Goal: Task Accomplishment & Management: Manage account settings

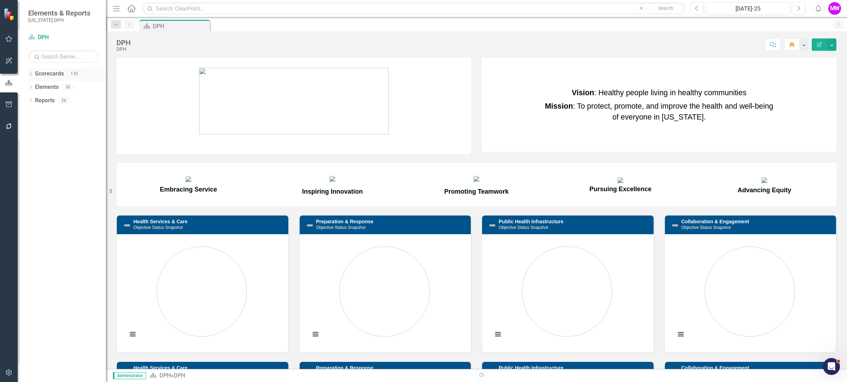
click at [31, 76] on icon "Dropdown" at bounding box center [30, 75] width 5 height 4
click at [37, 89] on div "Dropdown" at bounding box center [35, 87] width 7 height 6
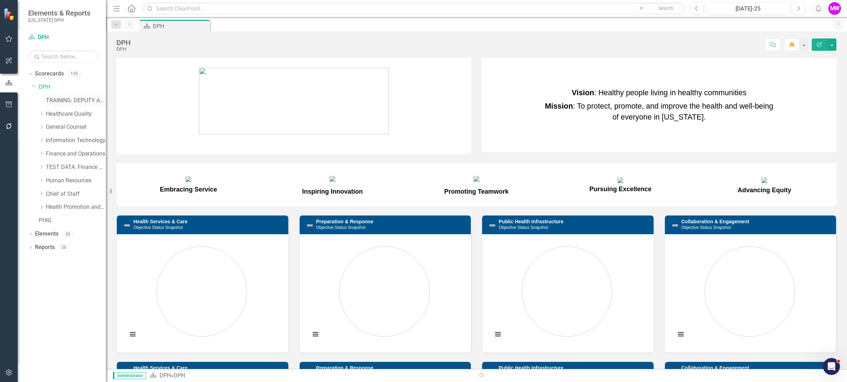
click at [69, 102] on link "TRAINING: DEPUTY AREA" at bounding box center [76, 101] width 60 height 8
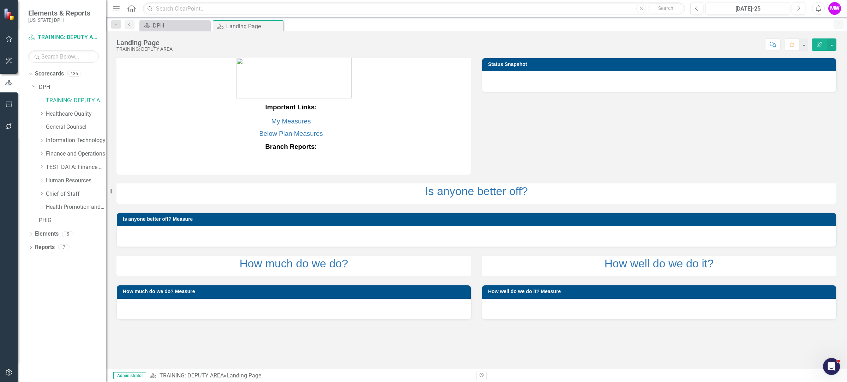
click at [27, 74] on div "Dropdown Scorecards 135 Dropdown DPH TRAINING: DEPUTY AREA Dropdown Healthcare …" at bounding box center [62, 225] width 88 height 314
click at [30, 74] on icon at bounding box center [30, 74] width 3 height 2
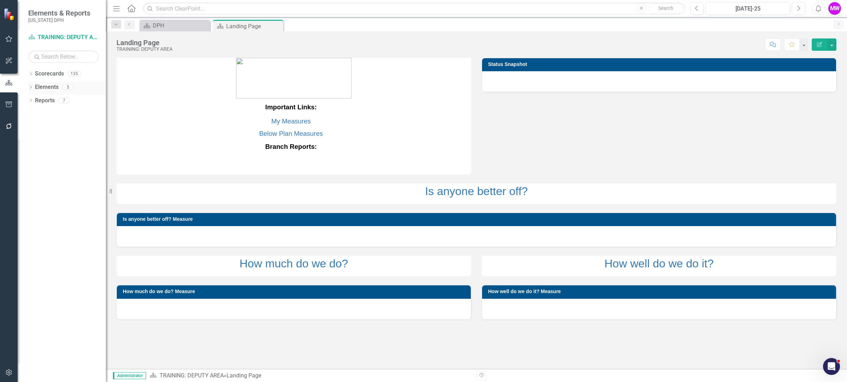
click at [50, 89] on link "Elements" at bounding box center [47, 87] width 24 height 8
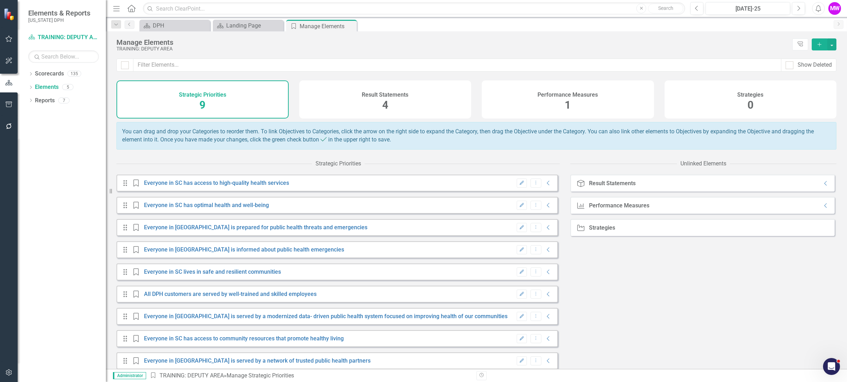
click at [568, 101] on span "1" at bounding box center [568, 105] width 6 height 12
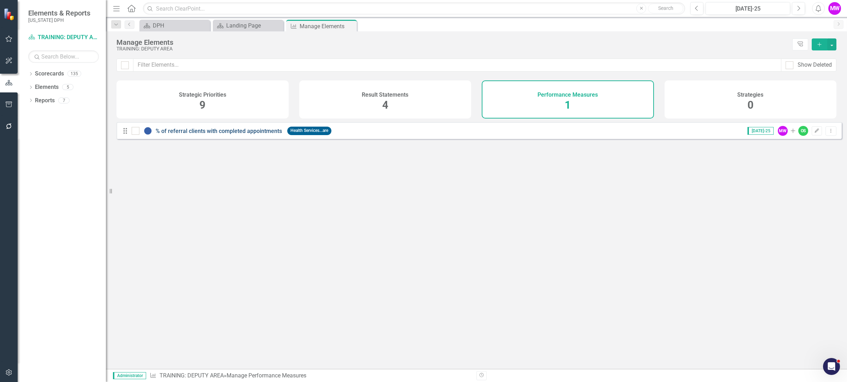
click at [252, 134] on link "% of referral clients with completed appointments" at bounding box center [219, 131] width 126 height 7
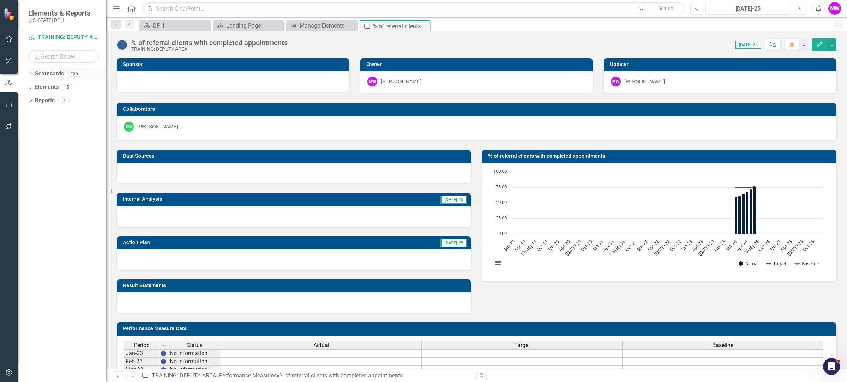
click at [31, 74] on icon at bounding box center [31, 73] width 2 height 3
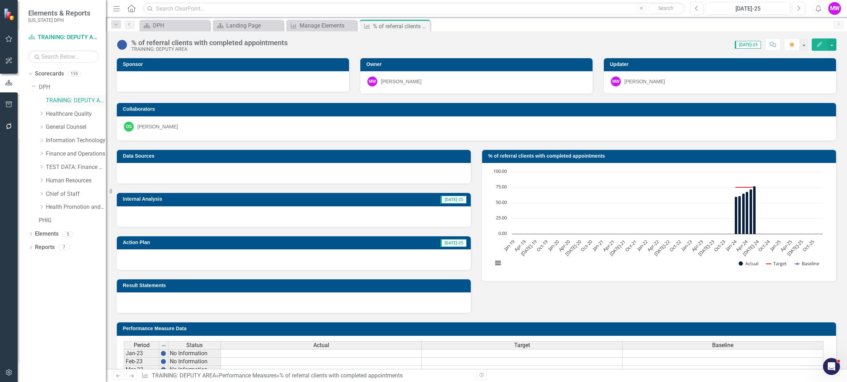
click at [57, 99] on link "TRAINING: DEPUTY AREA" at bounding box center [76, 101] width 60 height 8
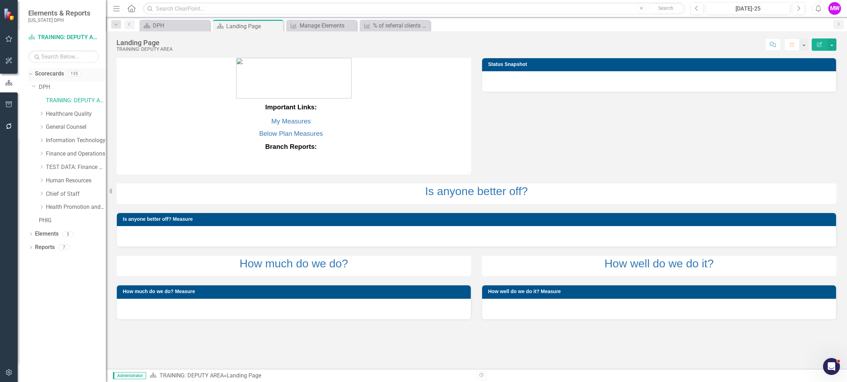
click at [28, 74] on icon "Dropdown" at bounding box center [30, 73] width 4 height 5
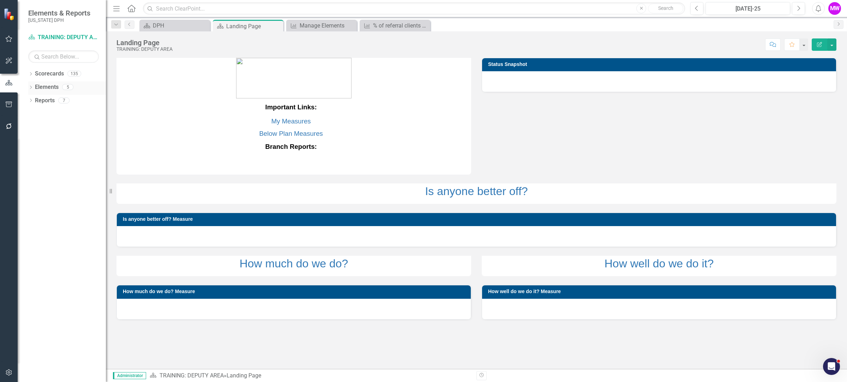
click at [44, 85] on link "Elements" at bounding box center [47, 87] width 24 height 8
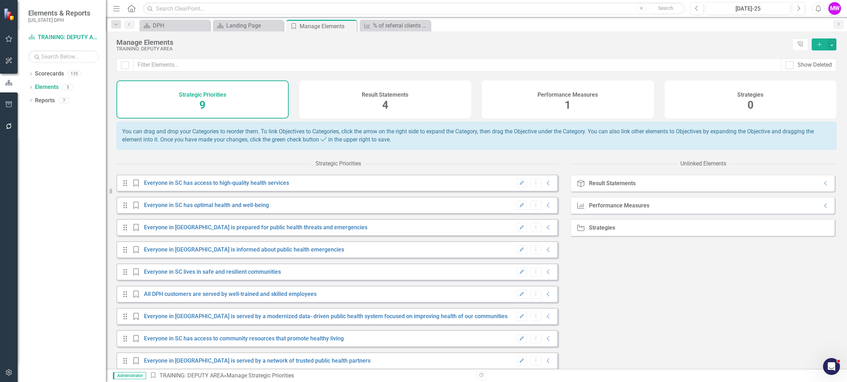
click at [577, 98] on div "Performance Measures 1" at bounding box center [568, 99] width 172 height 38
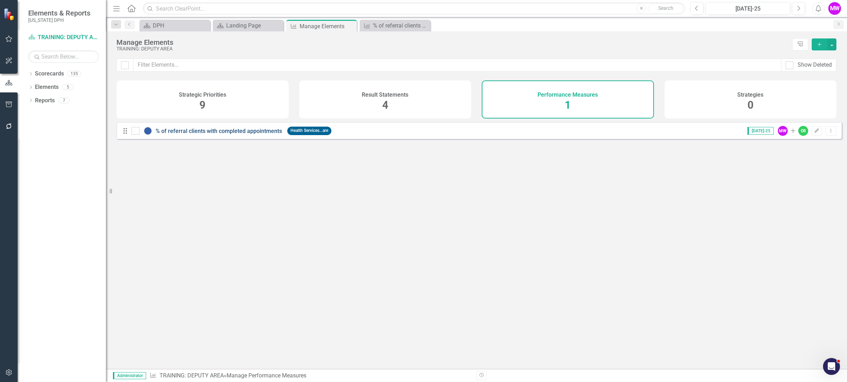
click at [182, 134] on link "% of referral clients with completed appointments" at bounding box center [219, 131] width 126 height 7
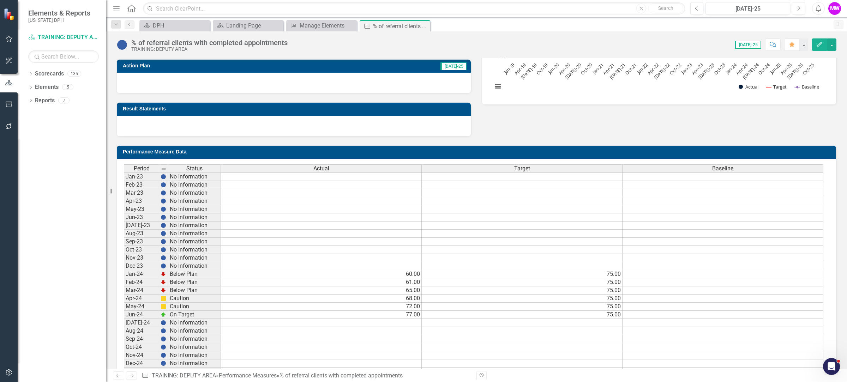
scroll to position [176, 0]
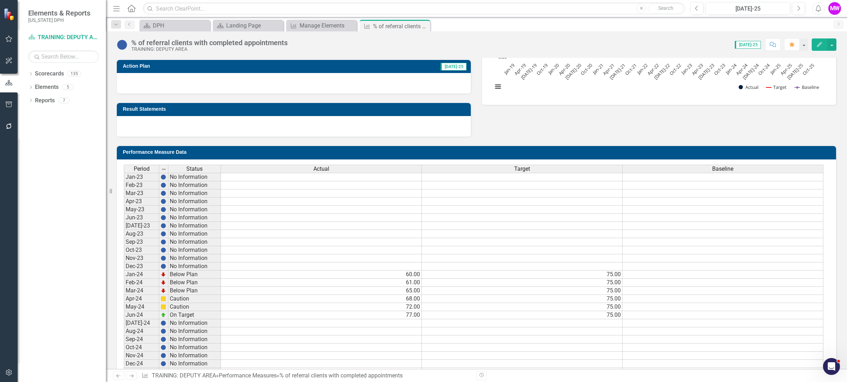
click at [235, 155] on h3 "Performance Measure Data" at bounding box center [478, 152] width 710 height 5
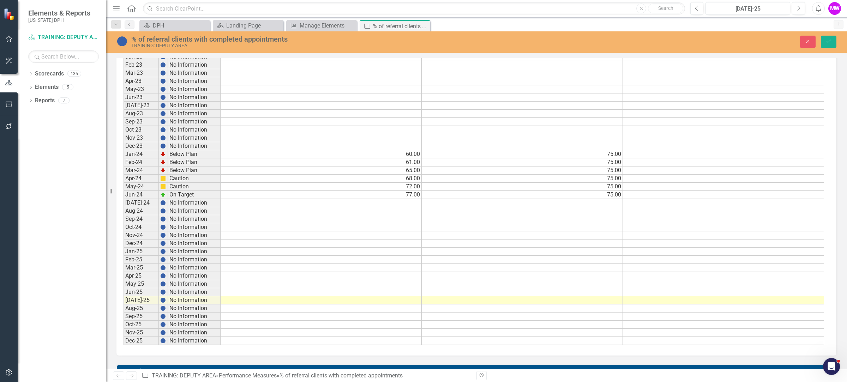
scroll to position [309, 0]
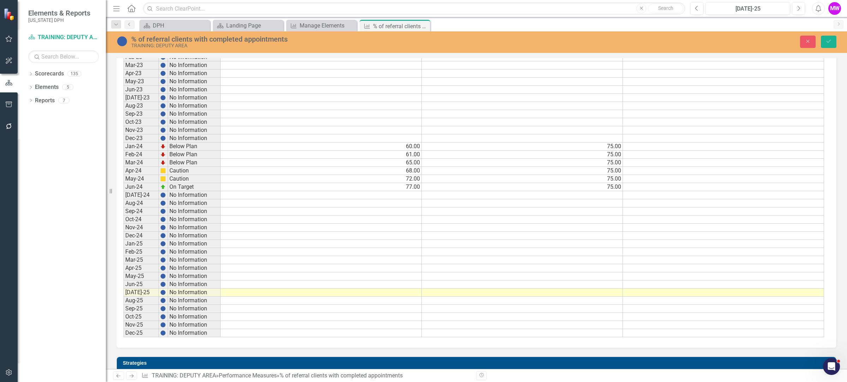
click at [402, 193] on td at bounding box center [321, 195] width 201 height 8
type textarea "78"
type textarea "85"
click at [614, 187] on td "75.00" at bounding box center [522, 187] width 201 height 8
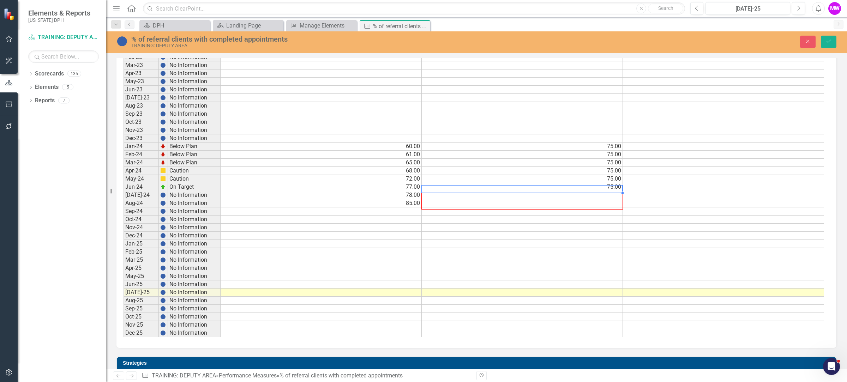
drag, startPoint x: 622, startPoint y: 192, endPoint x: 621, endPoint y: 205, distance: 13.1
click at [123, 205] on div "Period Status Actual Target Baseline Jan-23 No Information Feb-23 No Informatio…" at bounding box center [123, 186] width 0 height 301
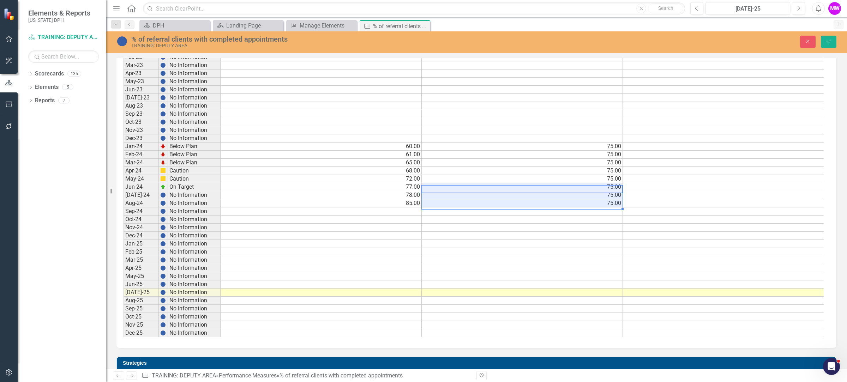
click at [403, 204] on td "85.00" at bounding box center [321, 203] width 201 height 8
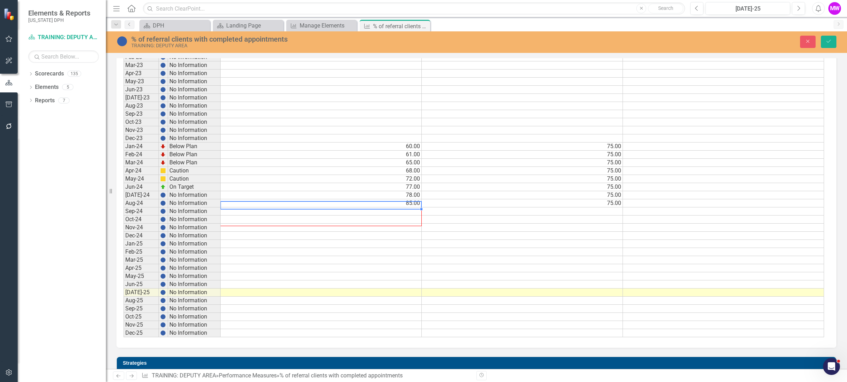
drag, startPoint x: 421, startPoint y: 207, endPoint x: 418, endPoint y: 223, distance: 16.8
click at [123, 337] on div at bounding box center [123, 337] width 0 height 0
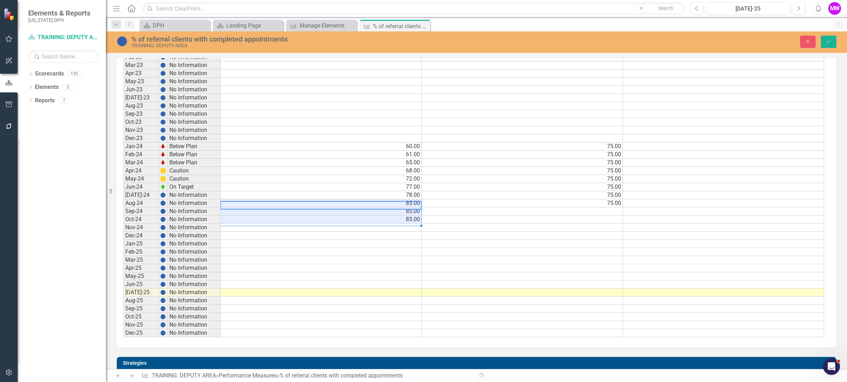
click at [518, 237] on td at bounding box center [522, 236] width 201 height 8
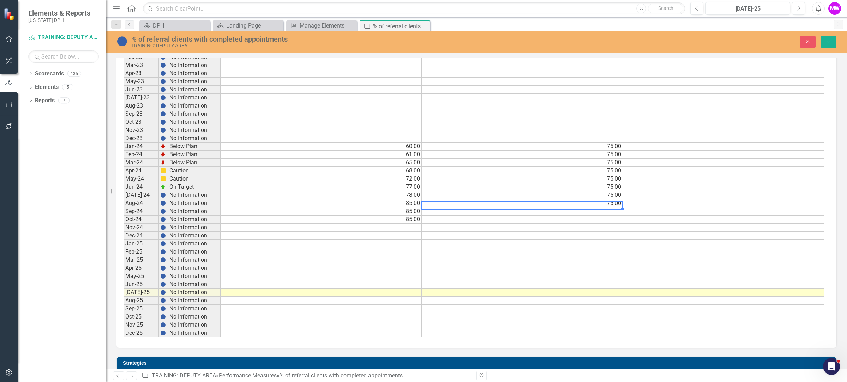
click at [613, 203] on td "75.00" at bounding box center [522, 203] width 201 height 8
drag, startPoint x: 621, startPoint y: 207, endPoint x: 620, endPoint y: 219, distance: 12.4
click at [123, 219] on div "Period Status Actual Target Baseline Jan-23 No Information Feb-23 No Informatio…" at bounding box center [123, 186] width 0 height 301
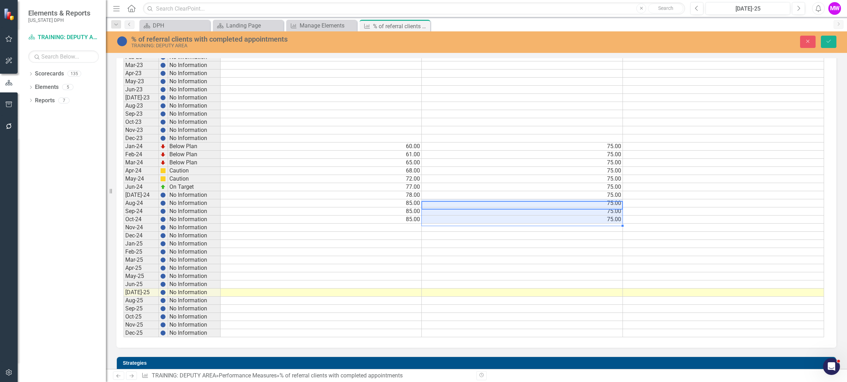
type textarea "75"
click at [646, 214] on td at bounding box center [723, 211] width 201 height 8
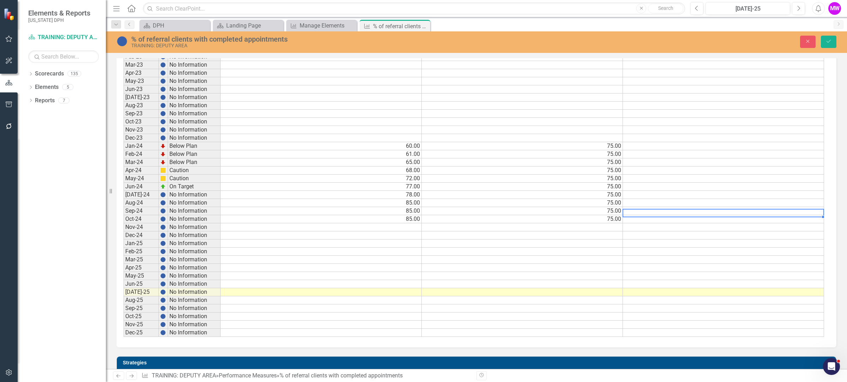
scroll to position [0, 0]
click at [829, 45] on button "Save" at bounding box center [829, 42] width 16 height 12
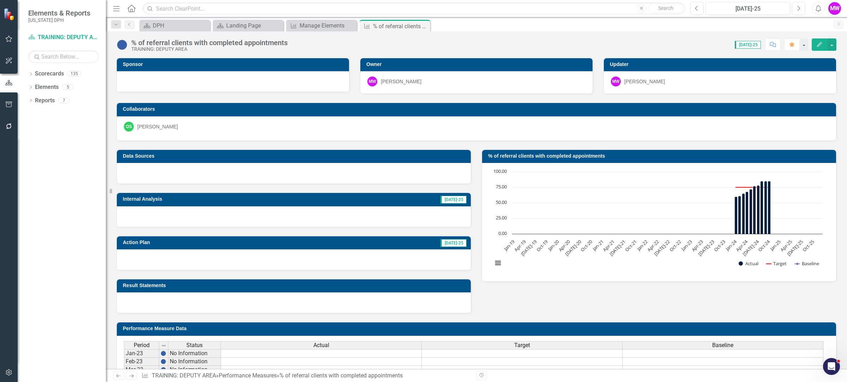
click at [175, 199] on h3 "Internal Analysis" at bounding box center [225, 199] width 205 height 5
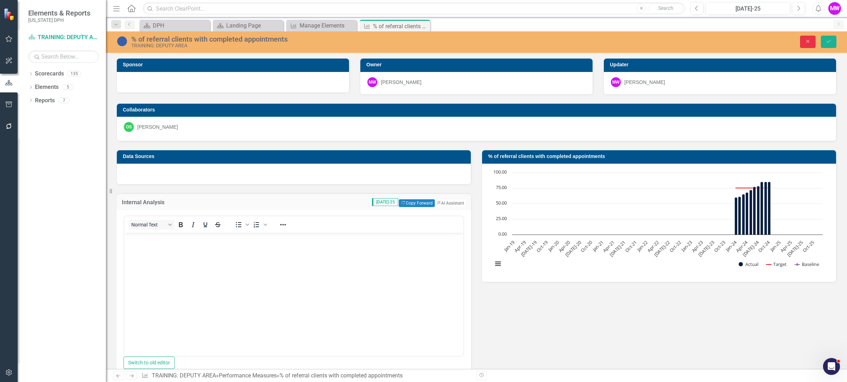
click at [805, 42] on icon "Close" at bounding box center [808, 41] width 6 height 5
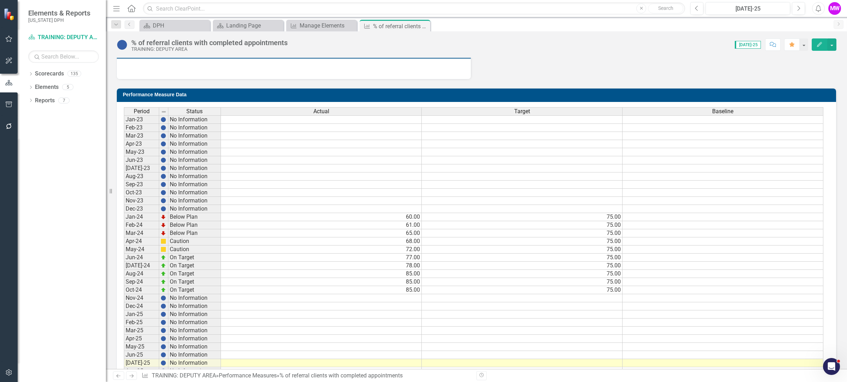
scroll to position [309, 0]
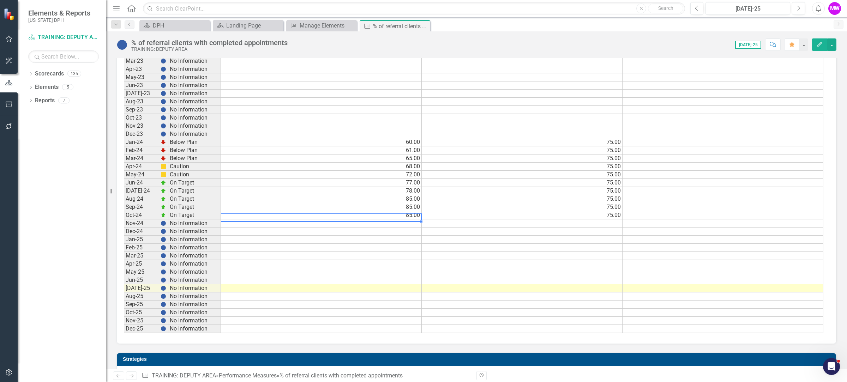
click at [302, 219] on td "85.00" at bounding box center [321, 215] width 201 height 8
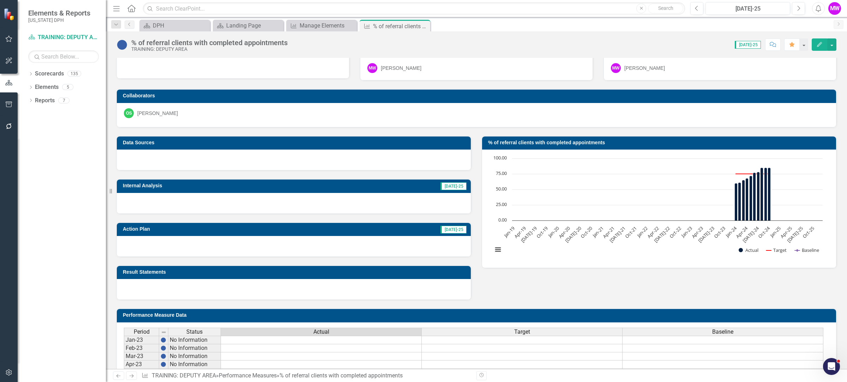
scroll to position [0, 0]
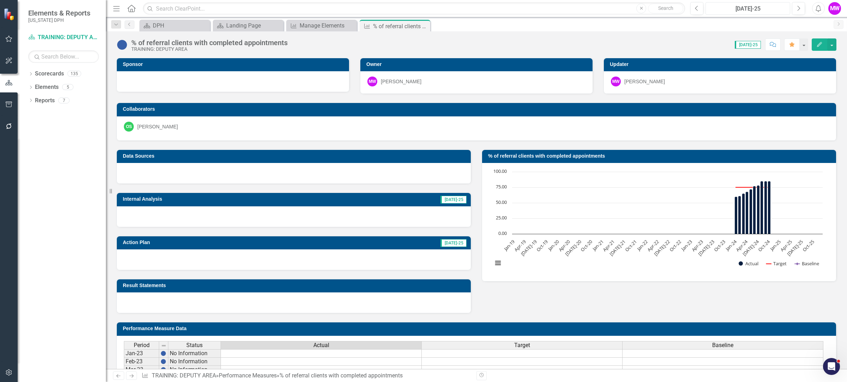
click at [754, 11] on div "[DATE]-25" at bounding box center [748, 9] width 80 height 8
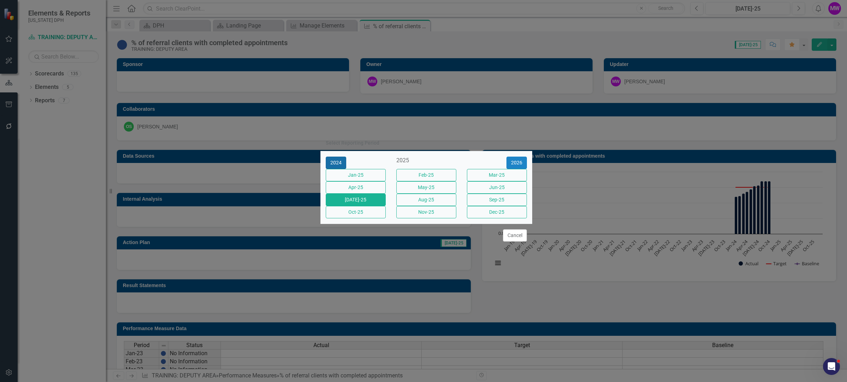
click at [337, 157] on button "2024" at bounding box center [336, 163] width 20 height 12
click at [357, 218] on button "Oct-24" at bounding box center [356, 212] width 60 height 12
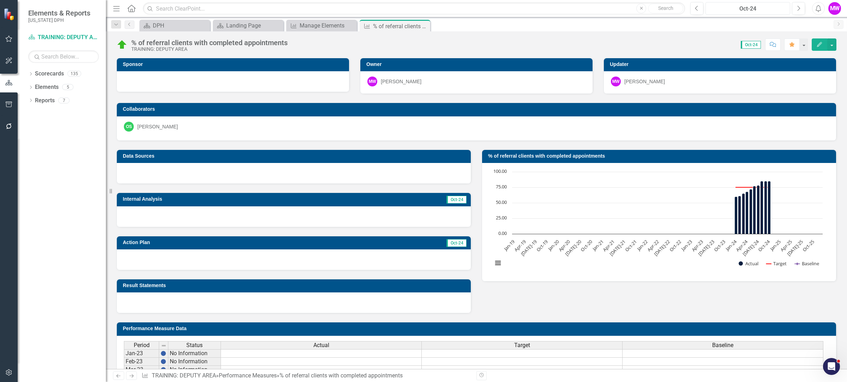
scroll to position [44, 0]
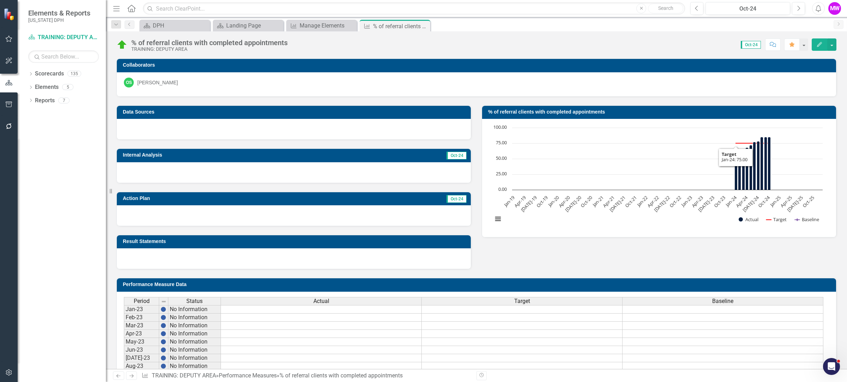
click at [395, 147] on div "Internal Analysis Oct-24" at bounding box center [293, 161] width 365 height 43
click at [393, 153] on td "Oct-24" at bounding box center [407, 156] width 119 height 11
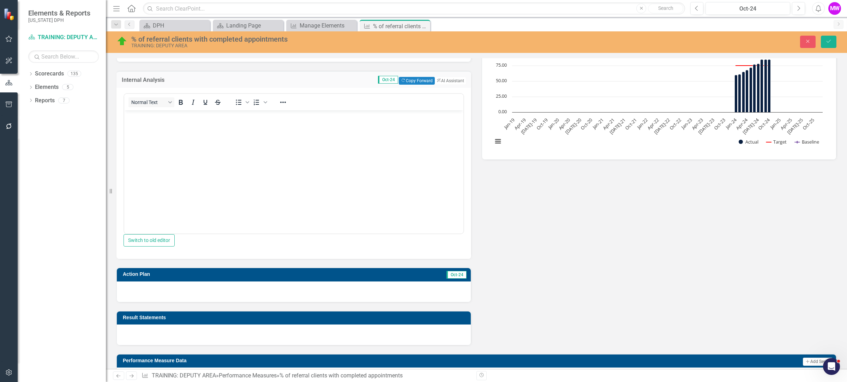
scroll to position [132, 0]
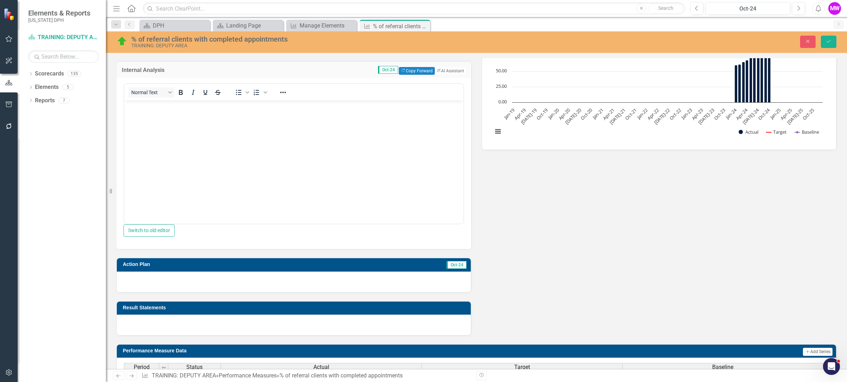
click at [323, 158] on body "Rich Text Area. Press ALT-0 for help." at bounding box center [293, 154] width 339 height 106
click at [807, 42] on icon "Close" at bounding box center [808, 41] width 6 height 5
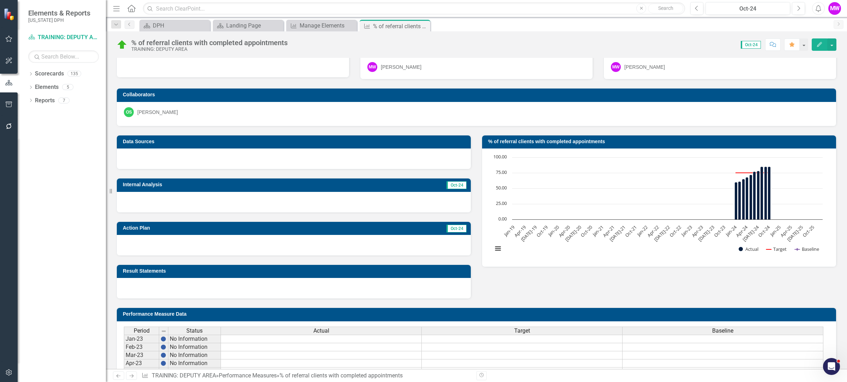
scroll to position [0, 0]
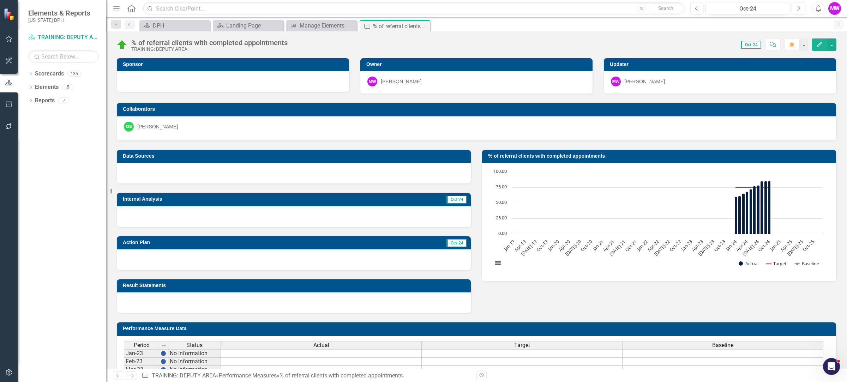
click at [817, 45] on icon "Edit" at bounding box center [819, 44] width 6 height 5
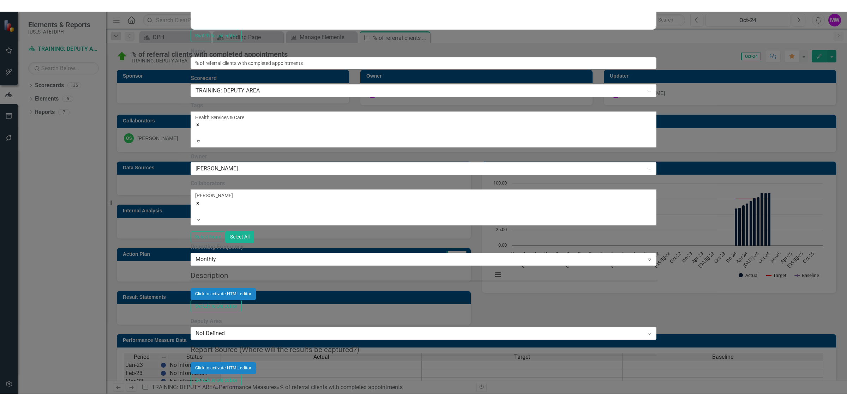
scroll to position [44, 0]
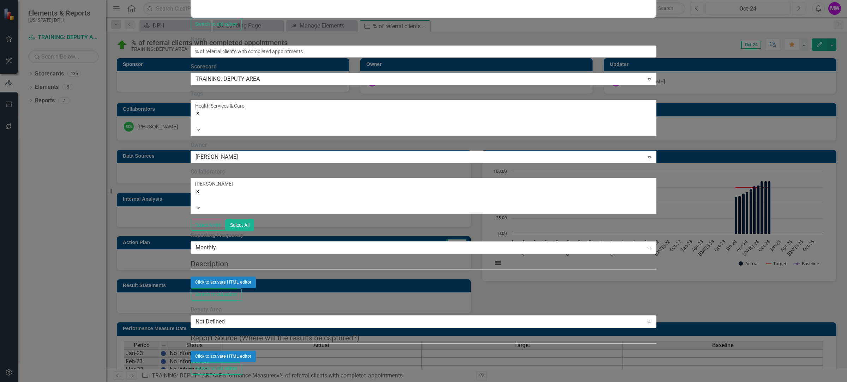
click at [311, 244] on div "Monthly" at bounding box center [419, 248] width 448 height 8
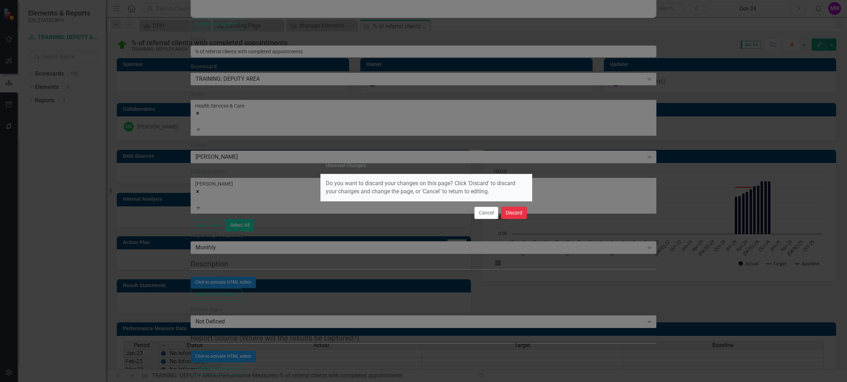
click at [515, 212] on button "Discard" at bounding box center [514, 213] width 26 height 12
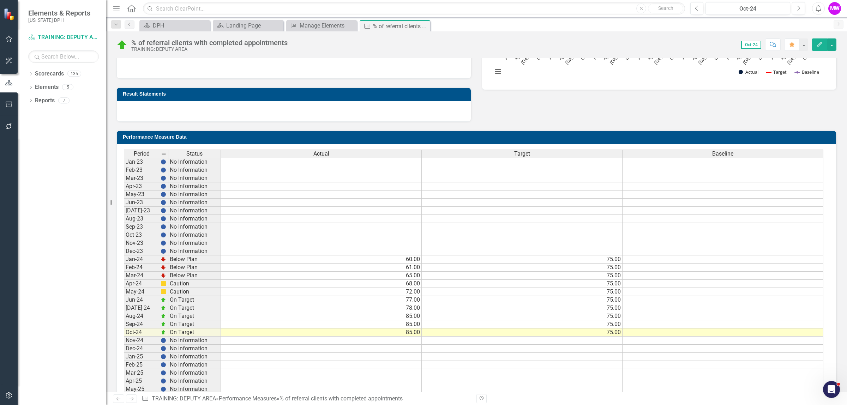
scroll to position [176, 0]
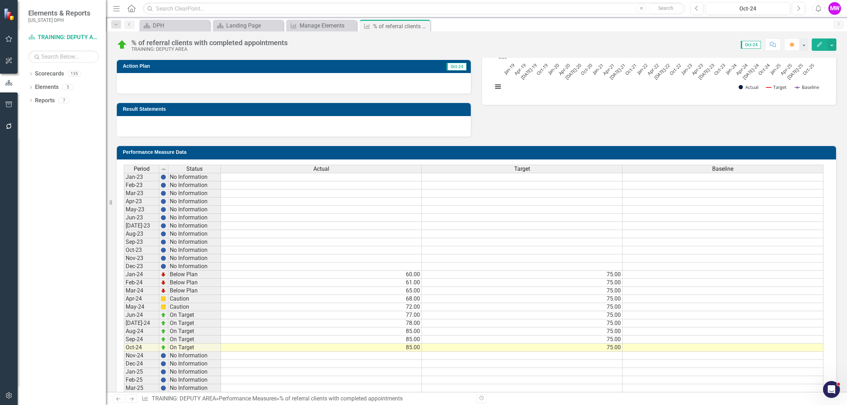
click at [582, 158] on td "Performance Measure Data" at bounding box center [478, 153] width 710 height 11
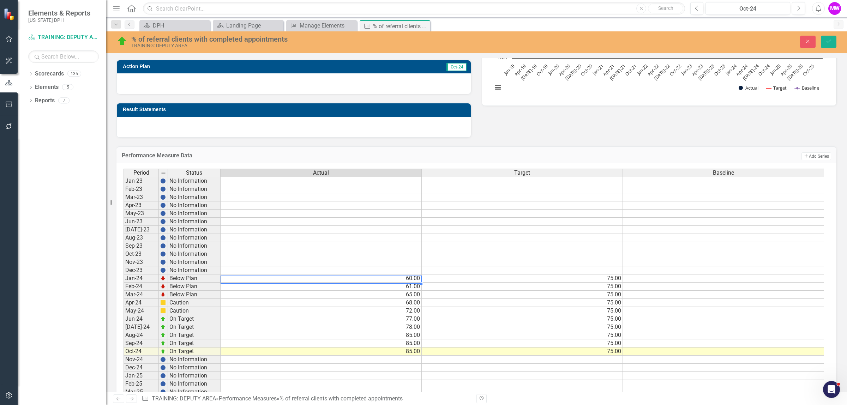
click at [373, 283] on td "60.00" at bounding box center [321, 279] width 201 height 8
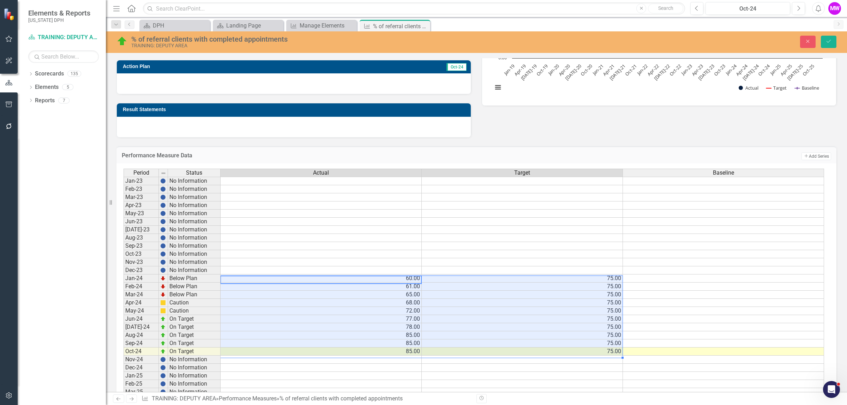
drag, startPoint x: 398, startPoint y: 279, endPoint x: 499, endPoint y: 355, distance: 126.6
click at [499, 355] on tbody "Jan-23 No Information Feb-23 No Information Mar-23 No Information Apr-23 No Inf…" at bounding box center [473, 323] width 700 height 293
click at [822, 43] on button "Save" at bounding box center [829, 42] width 16 height 12
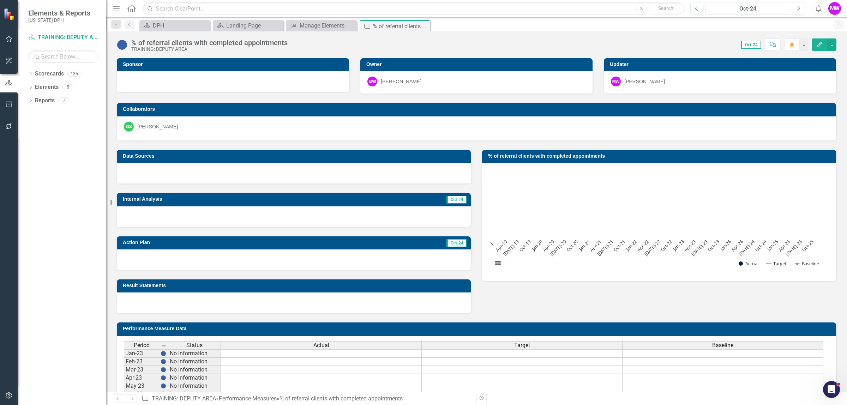
click at [749, 10] on div "Oct-24" at bounding box center [748, 9] width 80 height 8
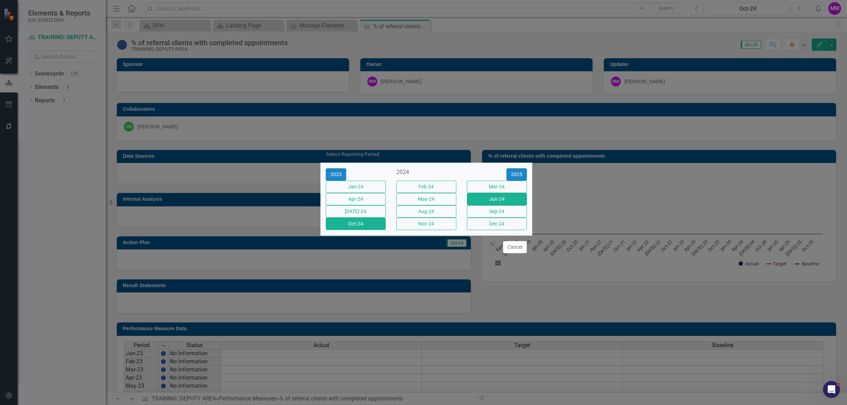
click at [482, 200] on button "Jun-24" at bounding box center [497, 199] width 60 height 12
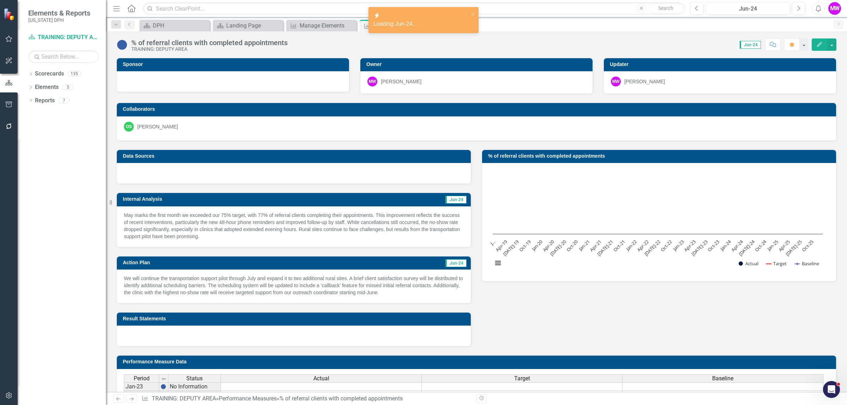
click at [361, 199] on td "Jun-24" at bounding box center [405, 200] width 123 height 11
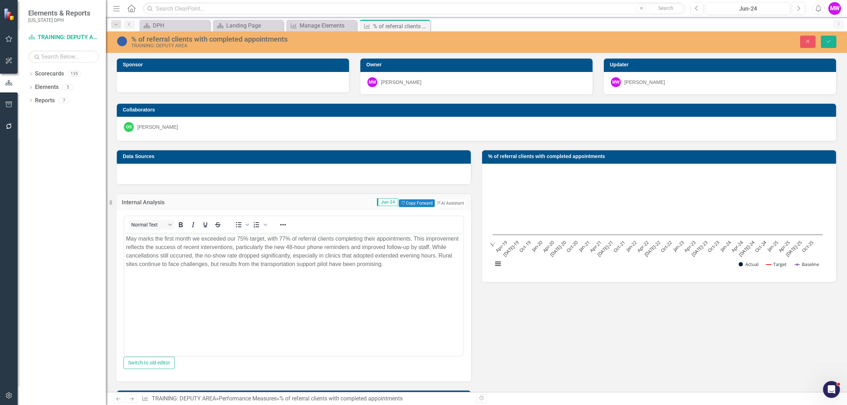
click at [408, 276] on body "May marks the first month we exceeded our 75% target, with 77% of referral clie…" at bounding box center [293, 286] width 339 height 106
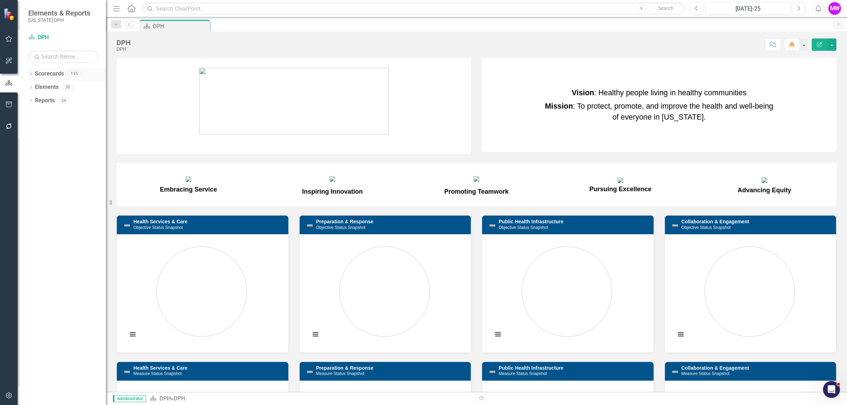
click at [44, 76] on link "Scorecards" at bounding box center [49, 74] width 29 height 8
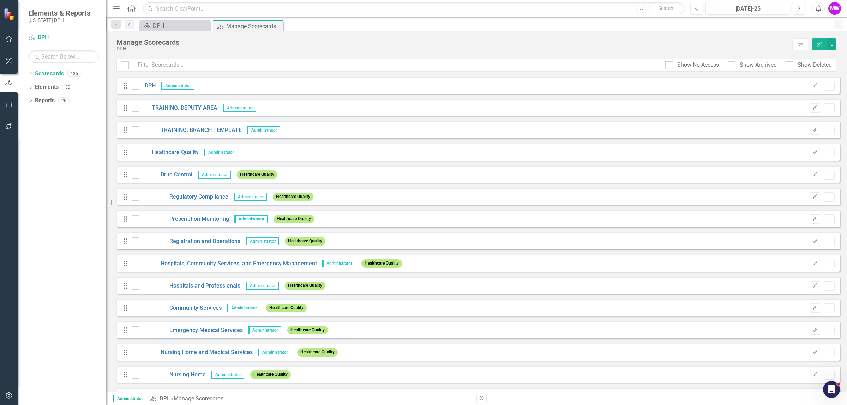
click at [161, 103] on div "Drag TRAINING: DEPUTY AREA Administrator Edit Dropdown Menu" at bounding box center [477, 107] width 723 height 17
click at [161, 108] on link "TRAINING: DEPUTY AREA" at bounding box center [178, 108] width 78 height 8
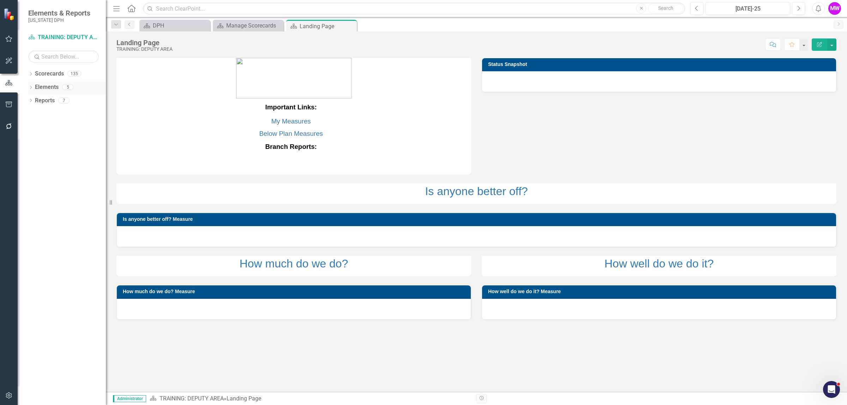
click at [48, 88] on link "Elements" at bounding box center [47, 87] width 24 height 8
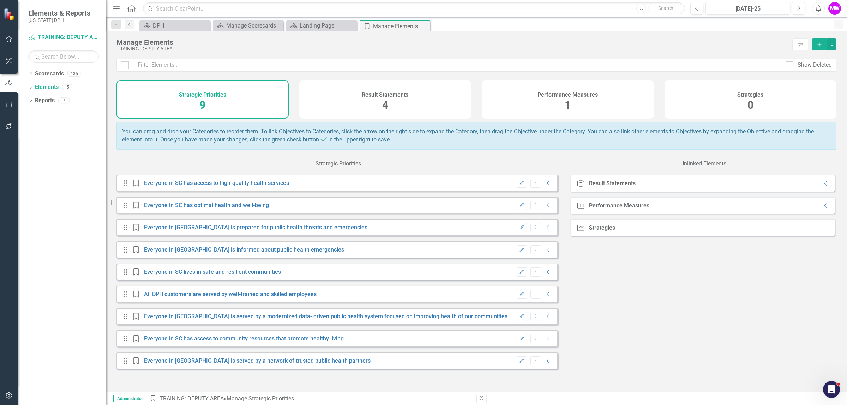
click at [583, 110] on div "Performance Measures 1" at bounding box center [568, 99] width 172 height 38
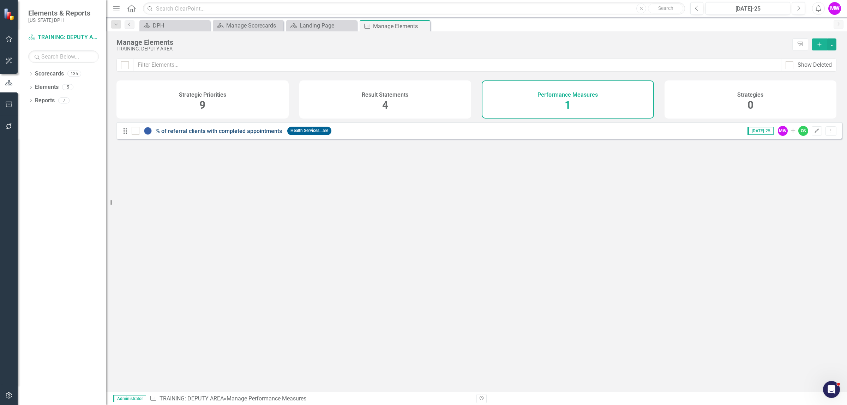
click at [243, 134] on link "% of referral clients with completed appointments" at bounding box center [219, 131] width 126 height 7
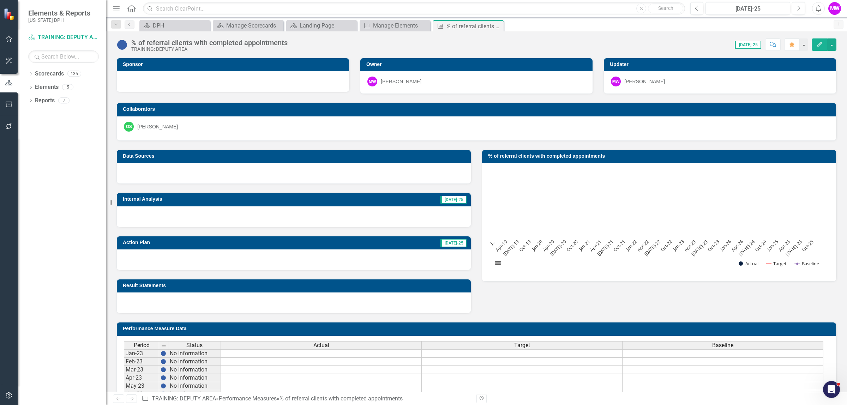
scroll to position [132, 0]
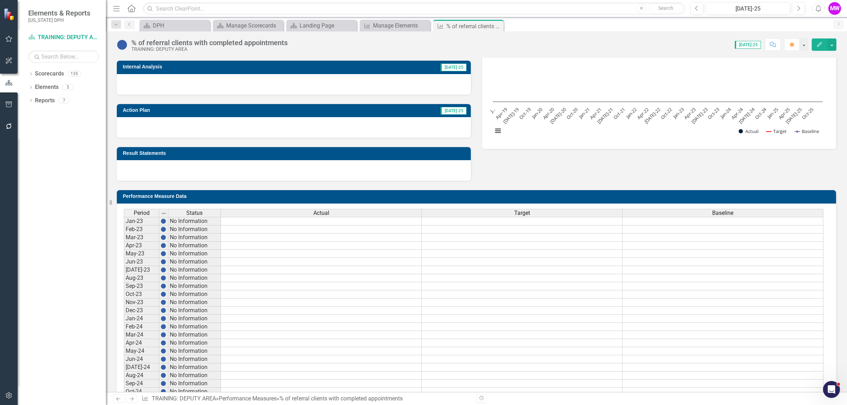
click at [410, 196] on h3 "Performance Measure Data" at bounding box center [478, 196] width 710 height 5
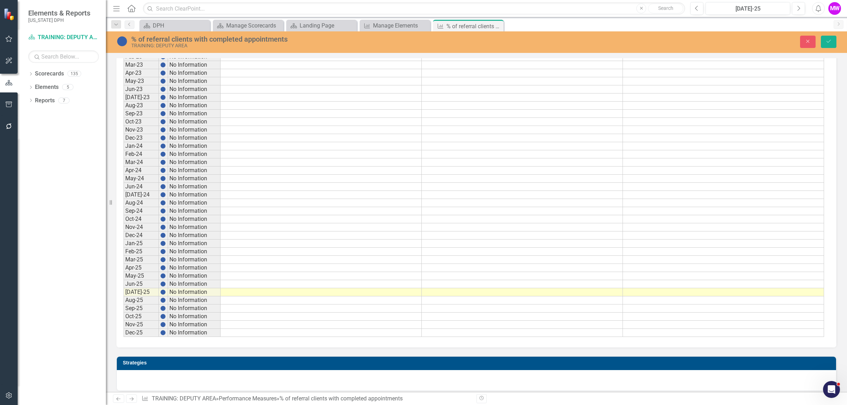
scroll to position [265, 0]
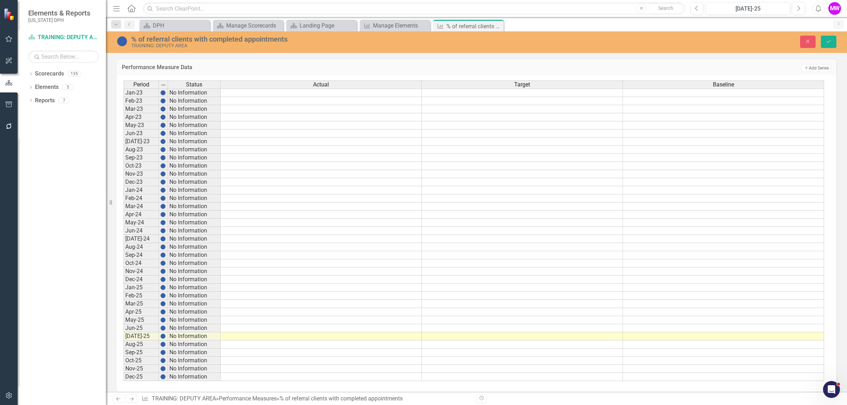
click at [411, 193] on td at bounding box center [321, 190] width 201 height 8
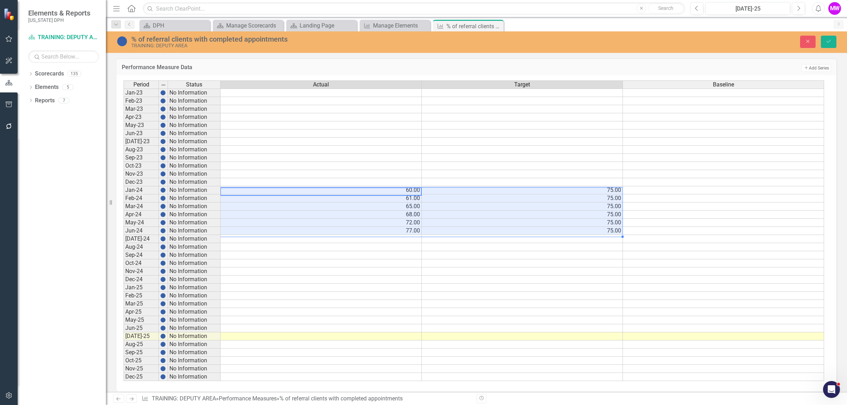
type textarea "60"
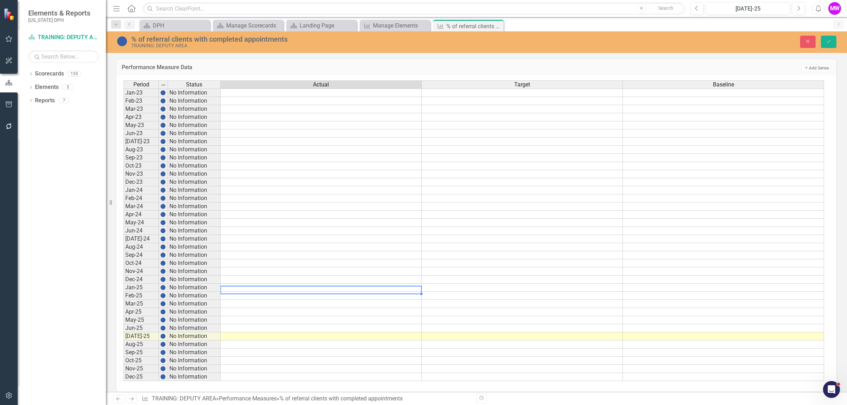
click at [268, 290] on td at bounding box center [321, 288] width 201 height 8
type textarea "60"
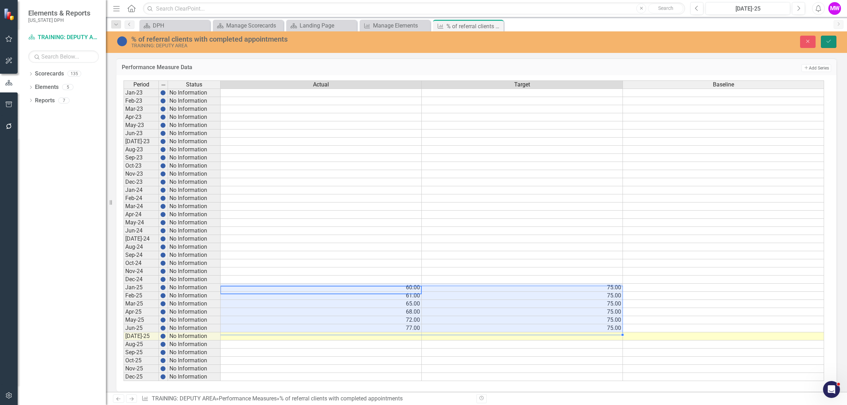
click at [824, 43] on button "Save" at bounding box center [829, 42] width 16 height 12
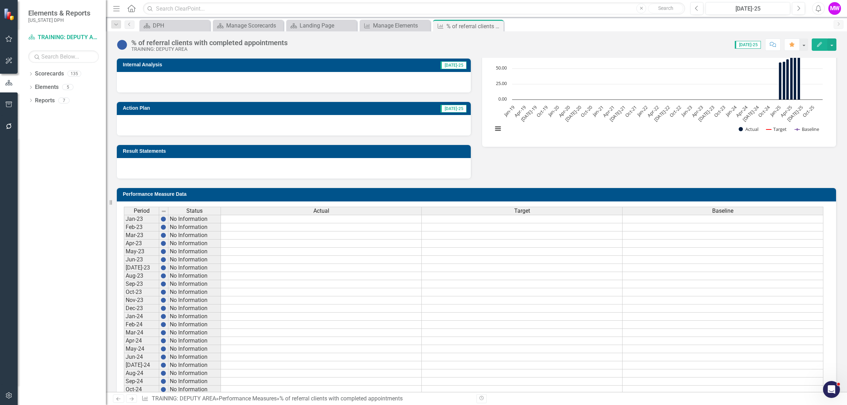
scroll to position [221, 0]
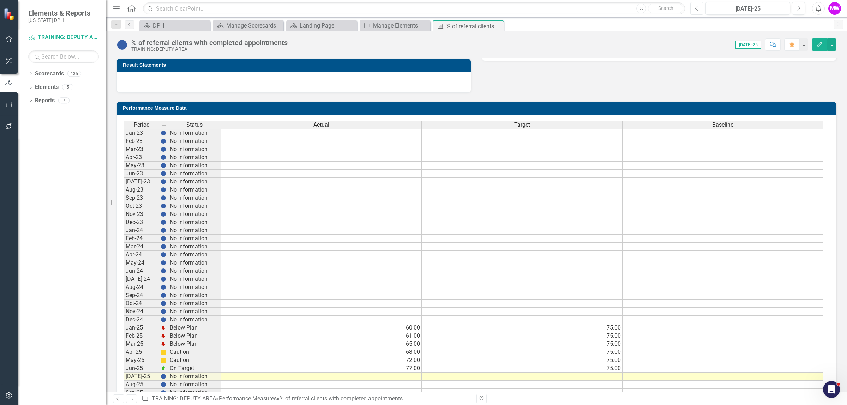
click at [698, 10] on icon "Previous" at bounding box center [697, 8] width 4 height 6
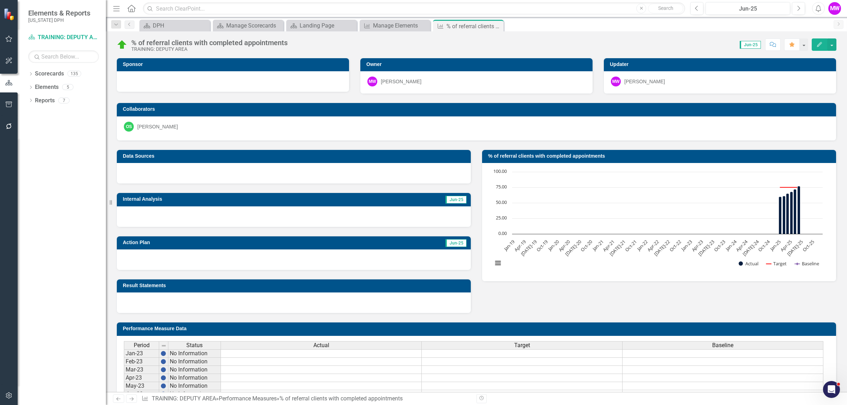
click at [259, 200] on h3 "Internal Analysis" at bounding box center [233, 199] width 221 height 5
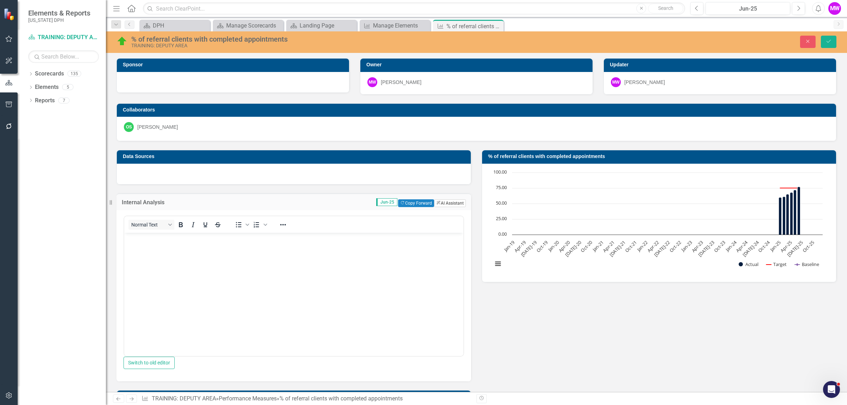
click at [439, 204] on button "ClearPoint AI AI Assistant" at bounding box center [450, 203] width 32 height 8
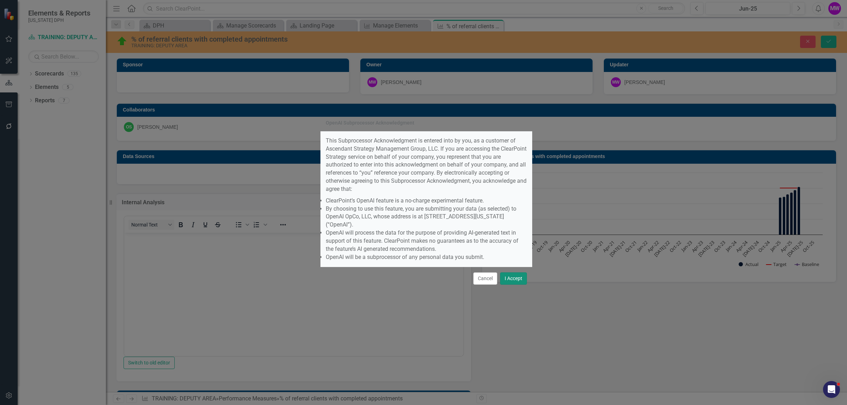
click at [509, 272] on button "I Accept" at bounding box center [513, 278] width 27 height 12
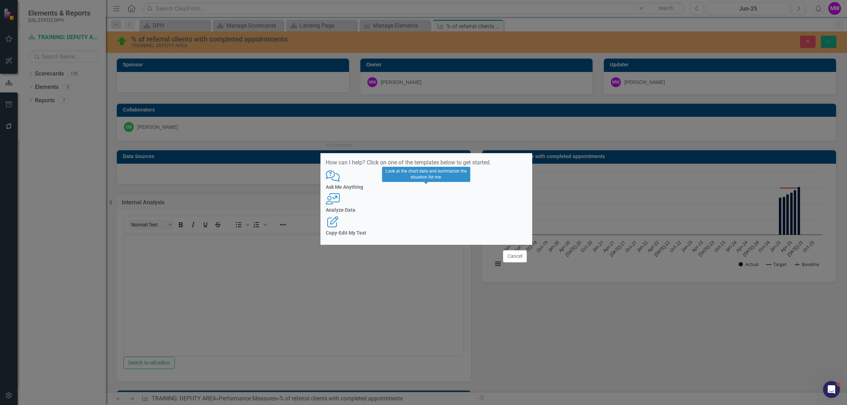
click at [437, 206] on div "User with Chart Analyze Data" at bounding box center [426, 202] width 201 height 19
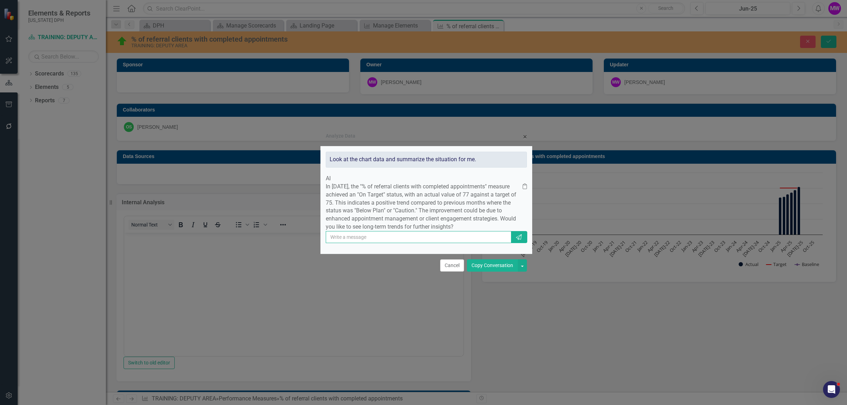
click at [445, 243] on input "text" at bounding box center [419, 237] width 186 height 12
type input "this improvement was due to 48-hour phone reminders and improved follow-up by s…"
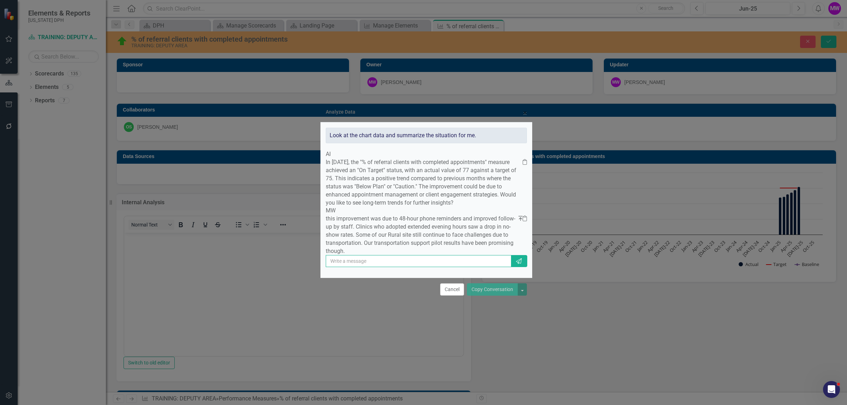
scroll to position [0, 0]
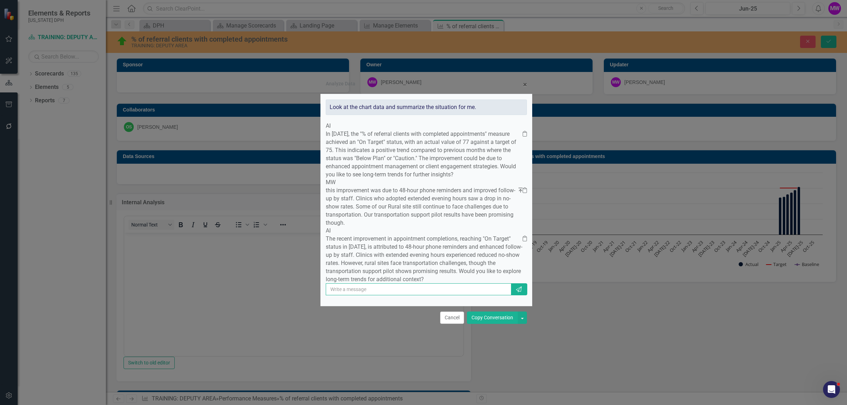
click at [435, 295] on input "text" at bounding box center [419, 289] width 186 height 12
type input "Y"
type input "yes"
click at [515, 292] on icon "Send" at bounding box center [518, 290] width 7 height 6
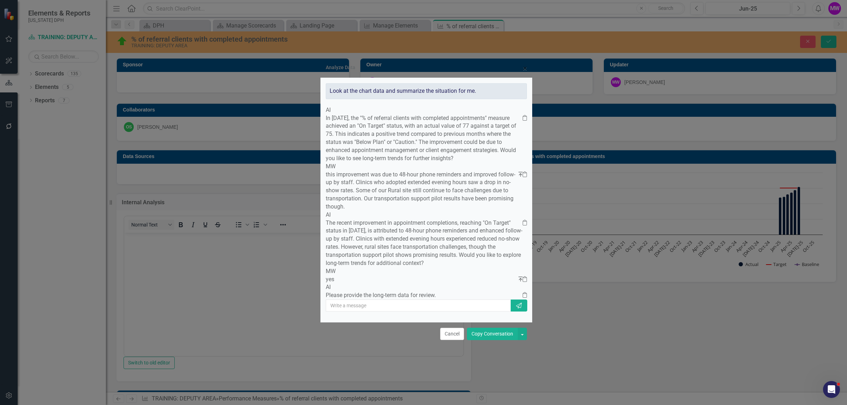
click at [480, 340] on button "Copy Conversation" at bounding box center [492, 334] width 51 height 12
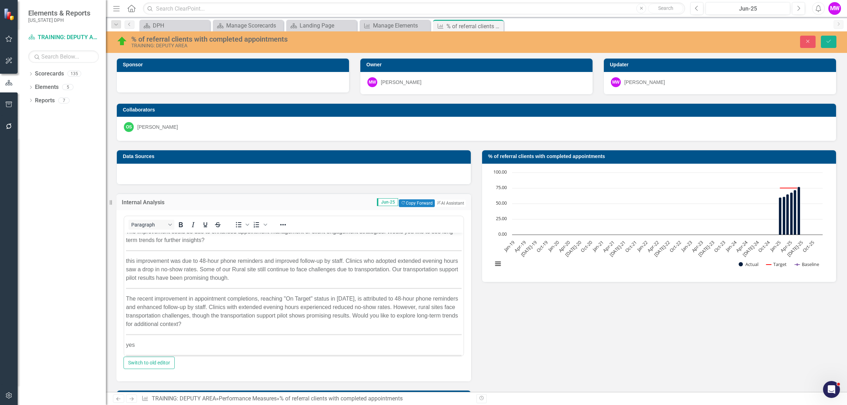
scroll to position [45, 0]
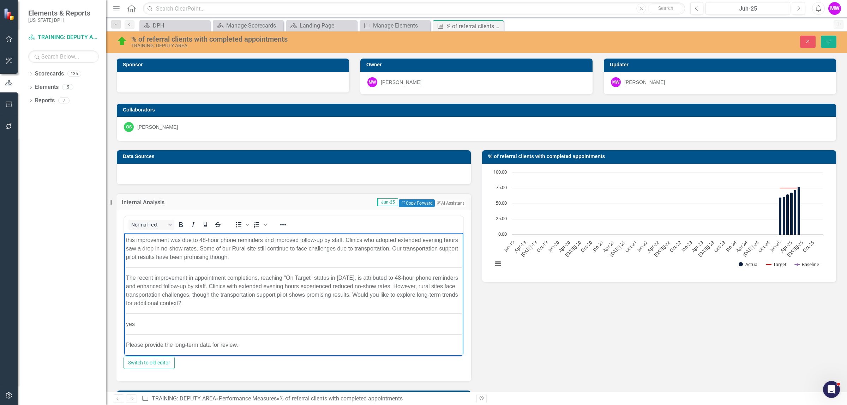
click at [255, 348] on p "Please provide the long-term data for review." at bounding box center [294, 345] width 336 height 8
drag, startPoint x: 255, startPoint y: 348, endPoint x: 126, endPoint y: 320, distance: 132.5
click at [126, 320] on body "In [DATE], the "% of referral clients with completed appointments" measure achi…" at bounding box center [293, 272] width 339 height 169
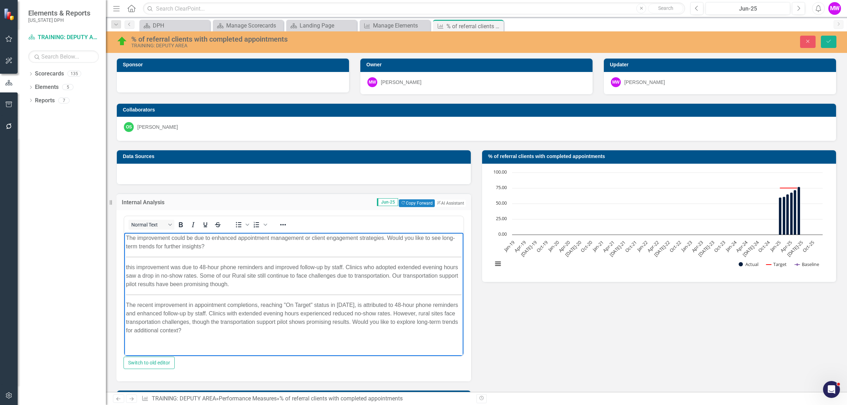
scroll to position [4, 0]
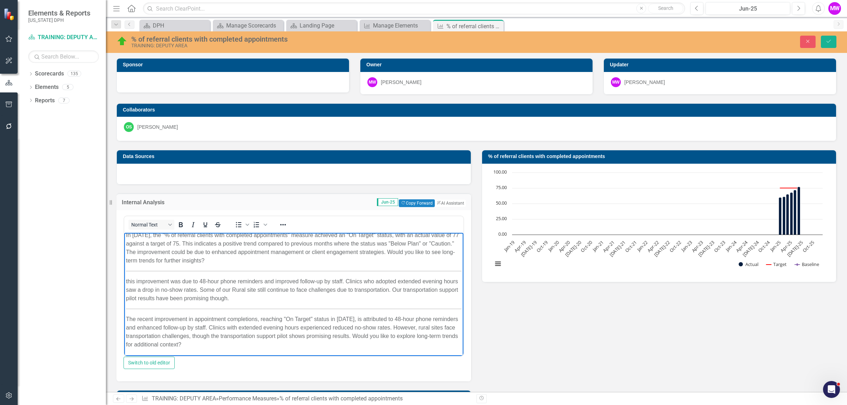
drag, startPoint x: 251, startPoint y: 347, endPoint x: 391, endPoint y: 337, distance: 140.7
click at [391, 337] on p "The recent improvement in appointment completions, reaching "On Target" status …" at bounding box center [294, 332] width 336 height 34
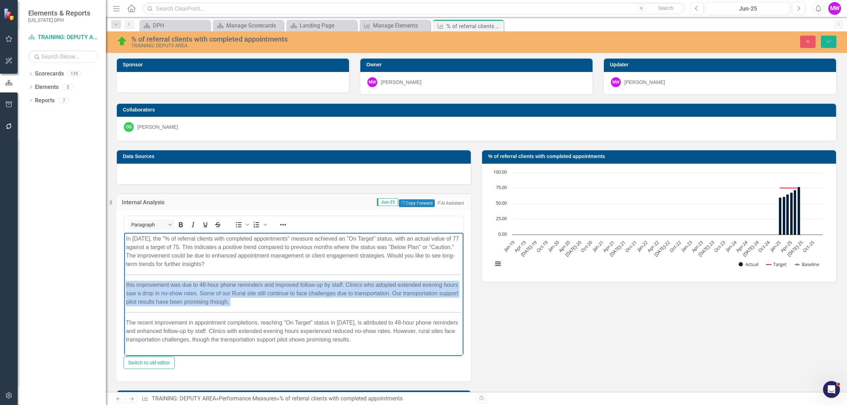
drag, startPoint x: 127, startPoint y: 321, endPoint x: 126, endPoint y: 311, distance: 10.3
click at [126, 311] on body "In [DATE], the "% of referral clients with completed appointments" measure achi…" at bounding box center [293, 292] width 339 height 119
drag, startPoint x: 235, startPoint y: 302, endPoint x: 125, endPoint y: 283, distance: 111.0
click at [125, 283] on body "In [DATE], the "% of referral clients with completed appointments" measure achi…" at bounding box center [293, 289] width 339 height 112
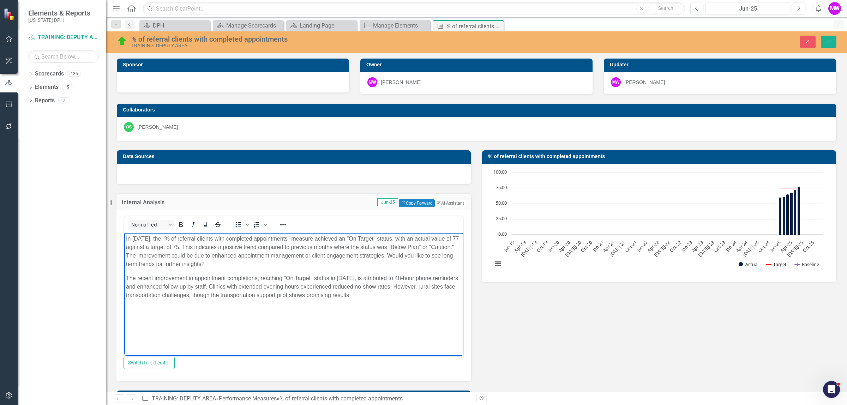
drag, startPoint x: 233, startPoint y: 267, endPoint x: 414, endPoint y: 256, distance: 181.3
click at [414, 256] on p "In [DATE], the "% of referral clients with completed appointments" measure achi…" at bounding box center [294, 252] width 336 height 34
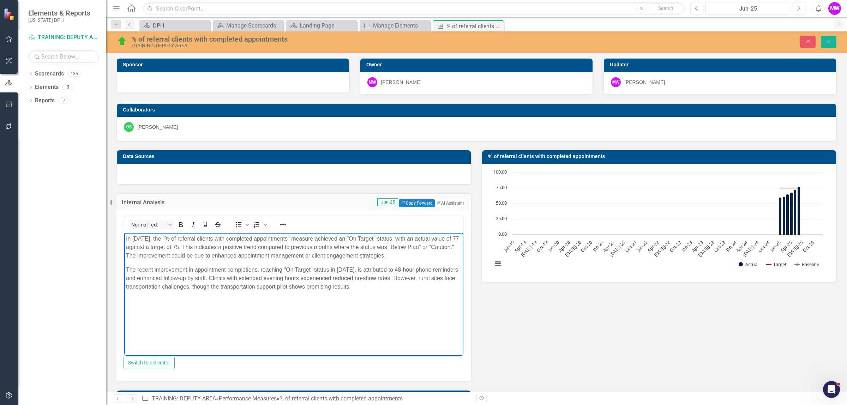
drag, startPoint x: 420, startPoint y: 257, endPoint x: 153, endPoint y: 258, distance: 266.8
click at [153, 258] on p "In [DATE], the "% of referral clients with completed appointments" measure achi…" at bounding box center [294, 247] width 336 height 25
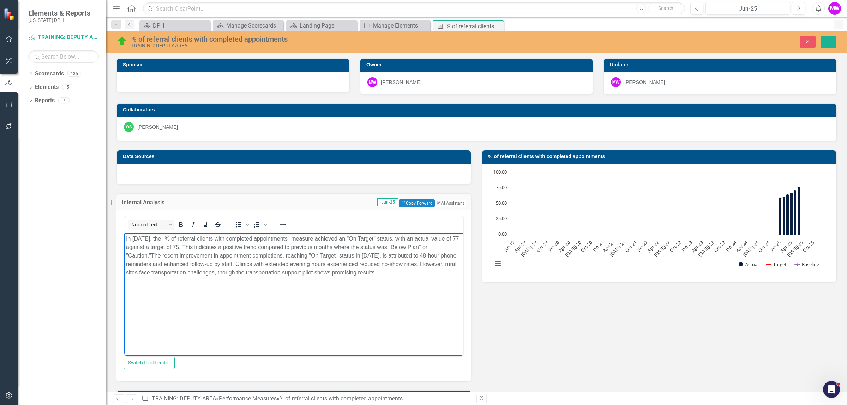
click at [420, 273] on p "In [DATE], the "% of referral clients with completed appointments" measure achi…" at bounding box center [294, 256] width 336 height 42
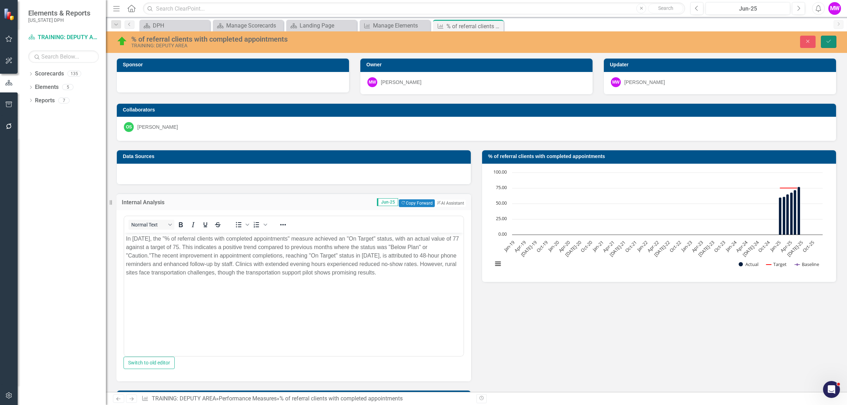
click at [828, 42] on icon "Save" at bounding box center [828, 41] width 6 height 5
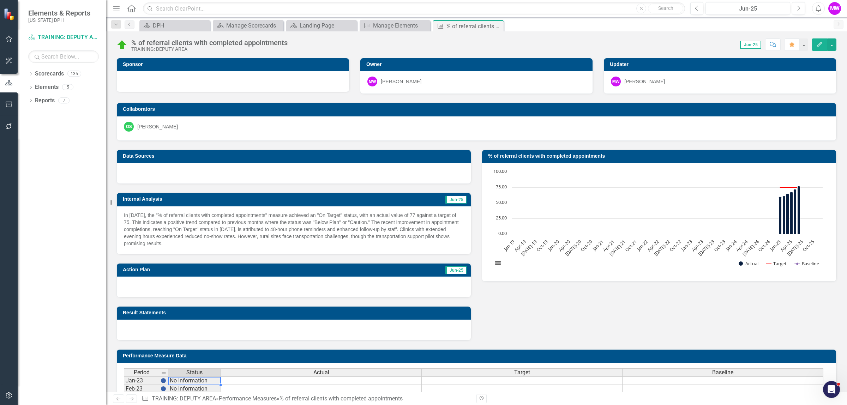
drag, startPoint x: 470, startPoint y: 257, endPoint x: 221, endPoint y: 386, distance: 280.9
click at [379, 269] on td "Jun-25" at bounding box center [390, 270] width 153 height 11
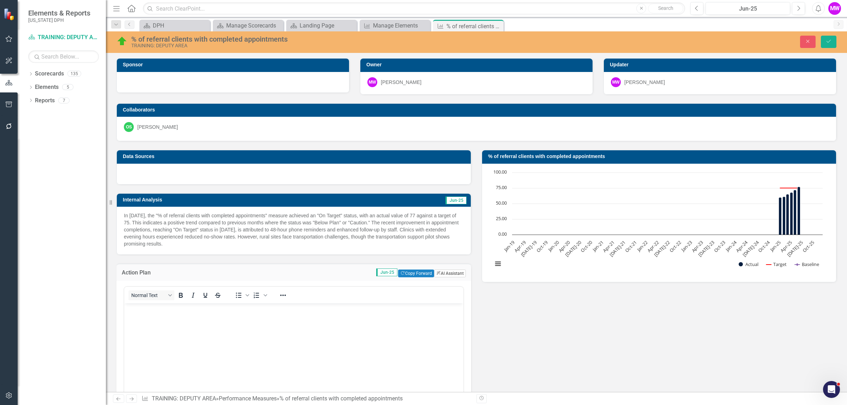
click at [436, 273] on icon "ClearPoint AI" at bounding box center [438, 273] width 5 height 4
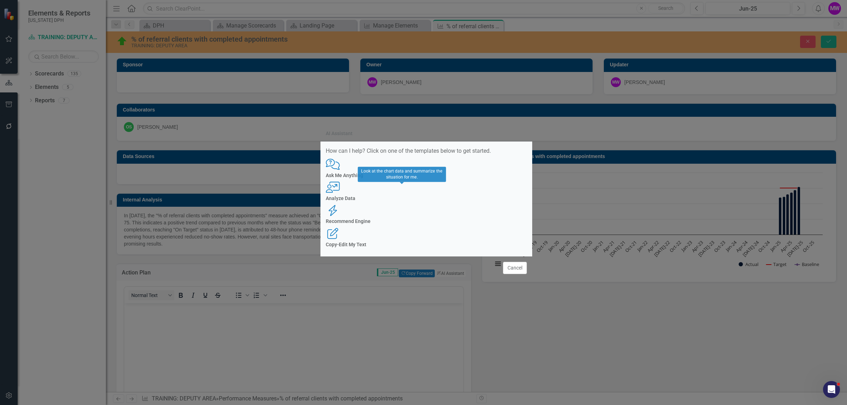
click at [392, 201] on h4 "Analyze Data" at bounding box center [426, 198] width 201 height 5
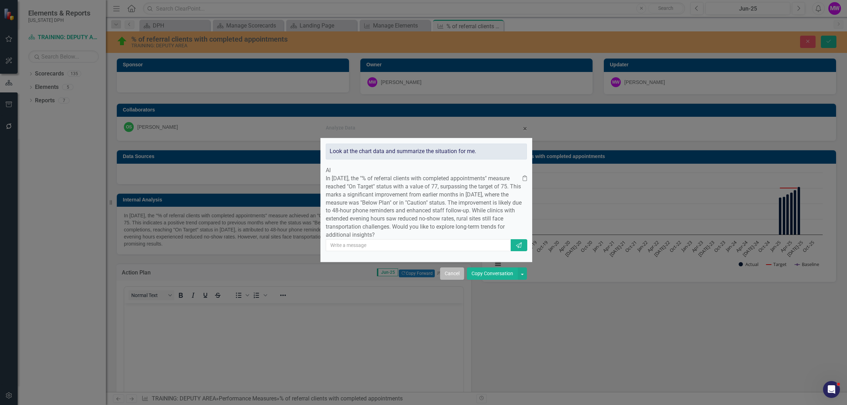
click at [451, 280] on button "Cancel" at bounding box center [452, 273] width 24 height 12
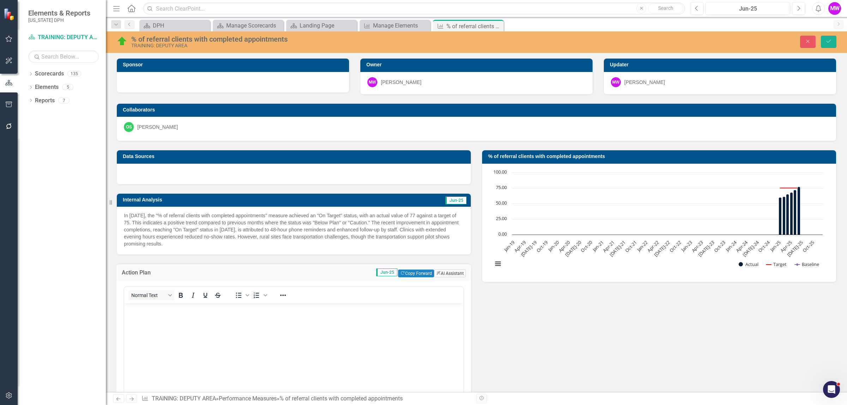
click at [446, 274] on button "ClearPoint AI AI Assistant" at bounding box center [450, 274] width 32 height 8
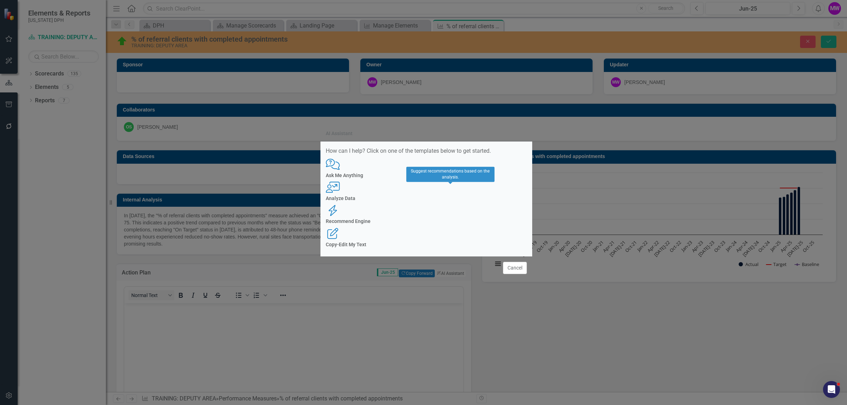
click at [453, 219] on div "Recommend Engine" at bounding box center [426, 221] width 201 height 5
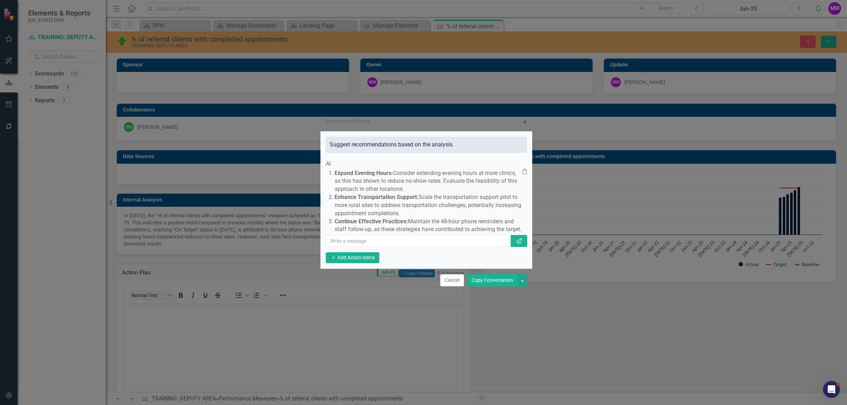
click at [491, 287] on button "Copy Conversation" at bounding box center [492, 280] width 51 height 12
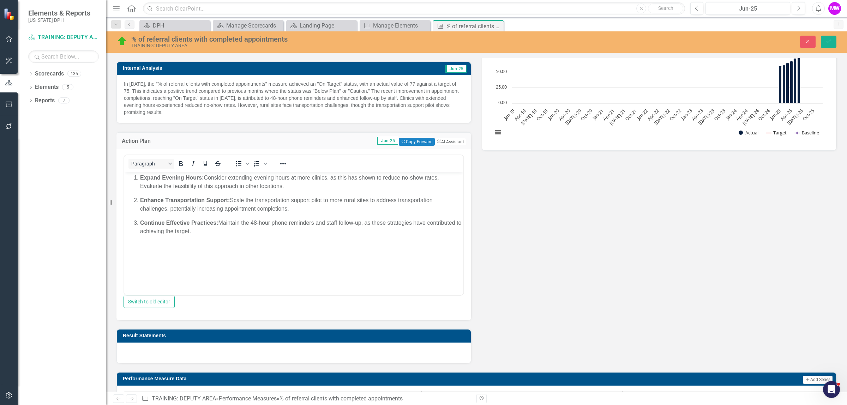
scroll to position [132, 0]
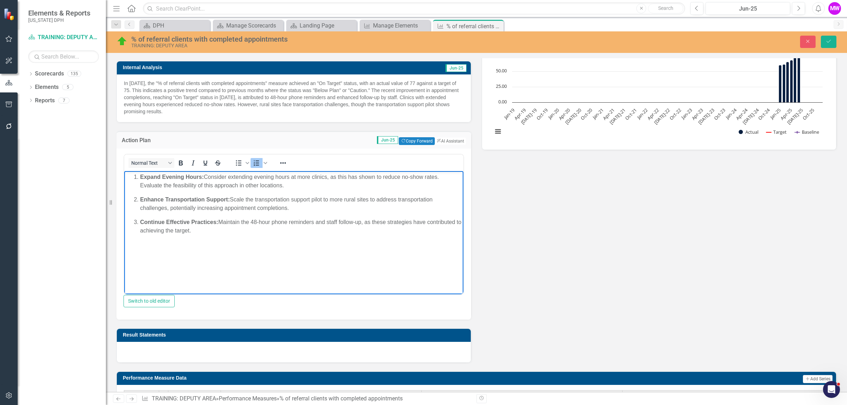
click at [207, 245] on body "Expand Evening Hours: Consider extending evening hours at more clinics, as this…" at bounding box center [293, 224] width 339 height 106
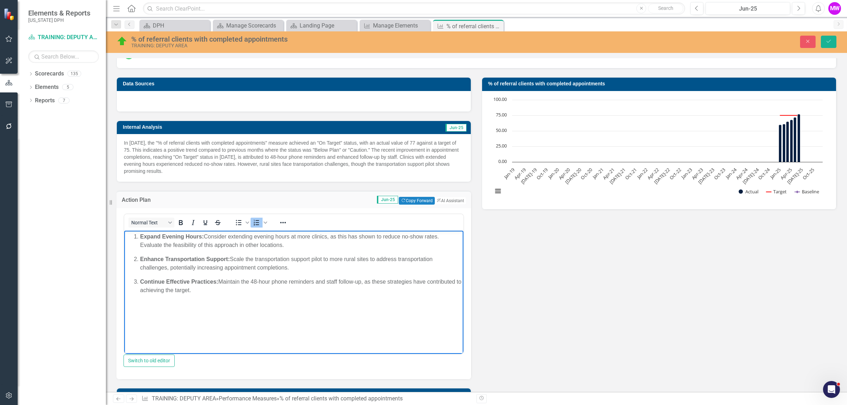
scroll to position [88, 0]
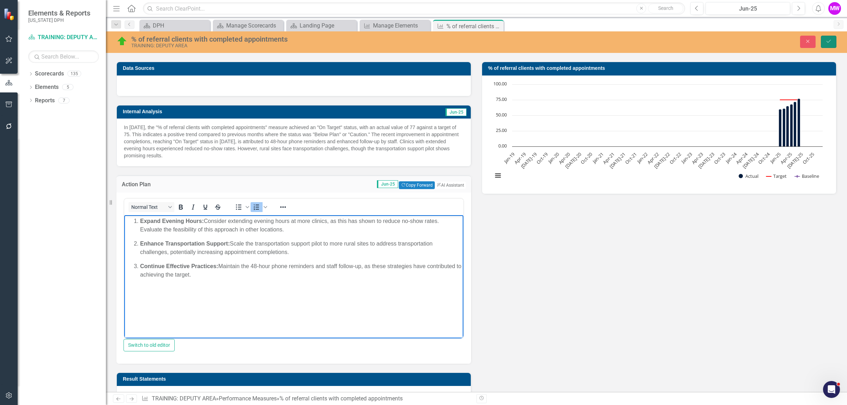
click at [824, 44] on button "Save" at bounding box center [829, 42] width 16 height 12
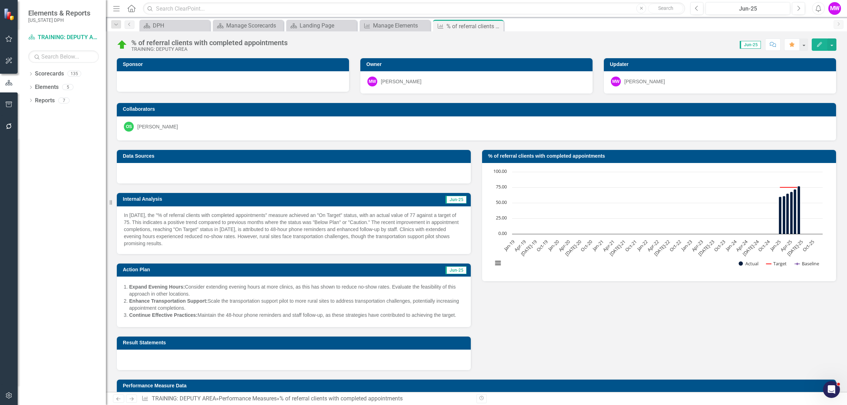
click at [388, 271] on td "Jun-25" at bounding box center [390, 270] width 153 height 11
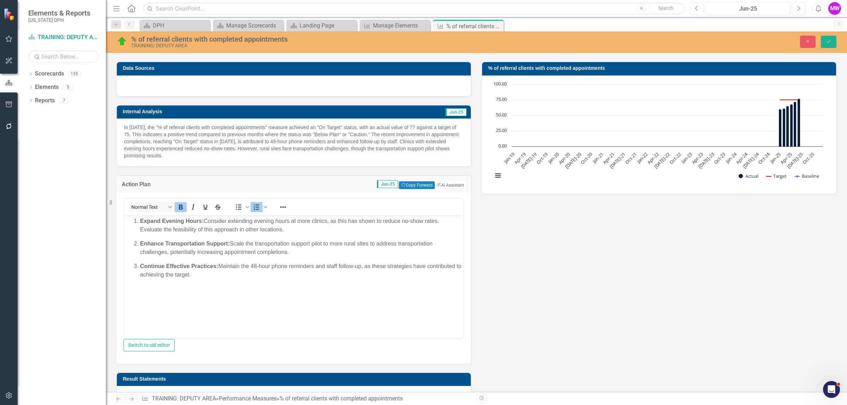
click at [328, 224] on p "Expand Evening Hours: Consider extending evening hours at more clinics, as this…" at bounding box center [300, 225] width 321 height 17
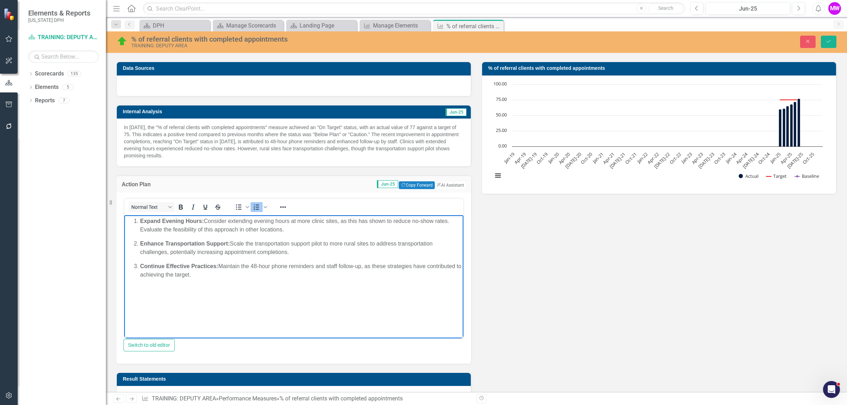
click at [293, 229] on p "Expand Evening Hours: Consider extending evening hours at more clinic sites, as…" at bounding box center [300, 225] width 321 height 17
drag, startPoint x: 233, startPoint y: 244, endPoint x: 370, endPoint y: 242, distance: 138.0
click at [370, 242] on p "Enhance Transportation Support: Scale the transportation support pilot to more …" at bounding box center [300, 247] width 321 height 17
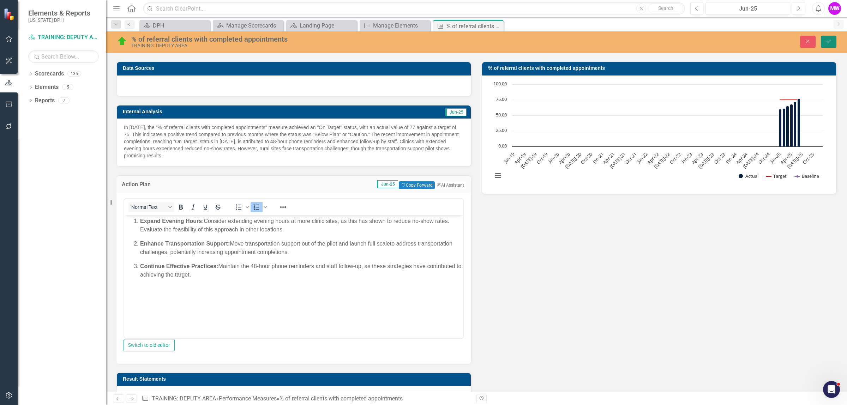
click at [824, 44] on button "Save" at bounding box center [829, 42] width 16 height 12
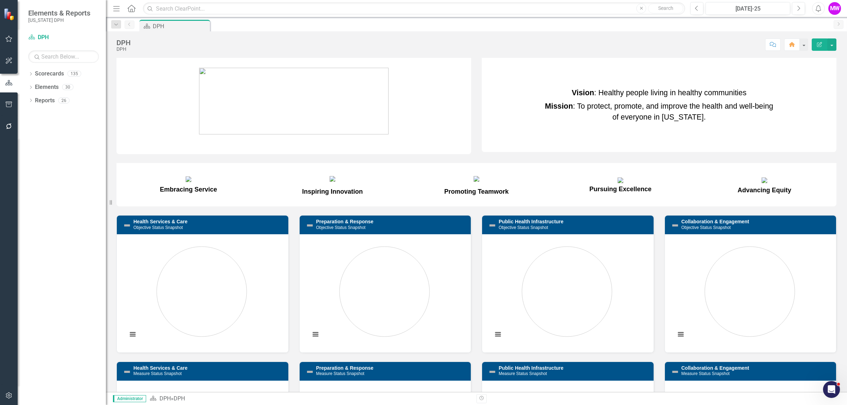
click at [479, 399] on icon "Revision History" at bounding box center [481, 398] width 5 height 4
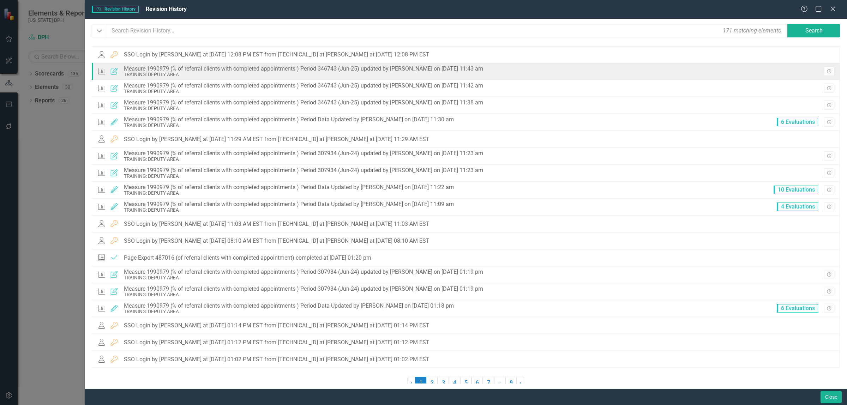
click at [267, 74] on div "TRAINING: DEPUTY AREA" at bounding box center [303, 74] width 359 height 5
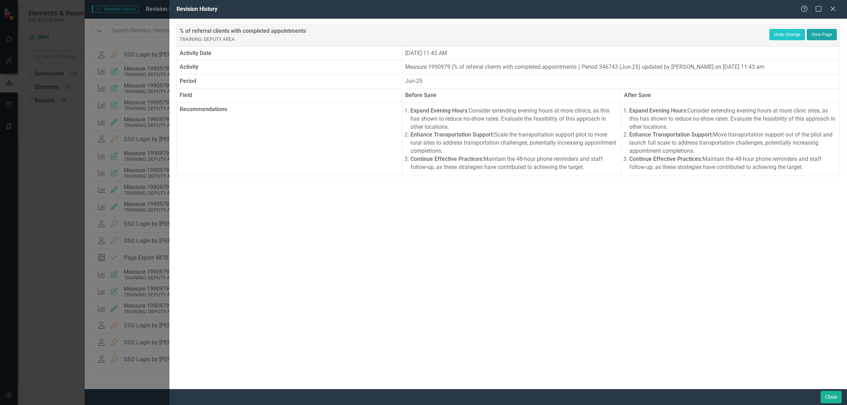
click at [814, 32] on link "View Page" at bounding box center [822, 34] width 30 height 11
click at [137, 82] on div "Revision History Help Maximize Close % of referral clients with completed appoi…" at bounding box center [423, 202] width 847 height 405
click at [51, 61] on div "Revision History Help Maximize Close % of referral clients with completed appoi…" at bounding box center [423, 202] width 847 height 405
click at [830, 12] on div "Close" at bounding box center [832, 10] width 9 height 10
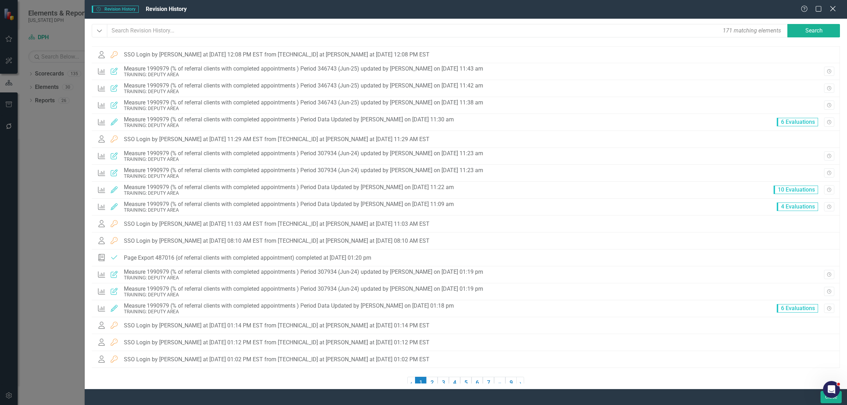
click at [831, 12] on div "Close" at bounding box center [832, 10] width 9 height 10
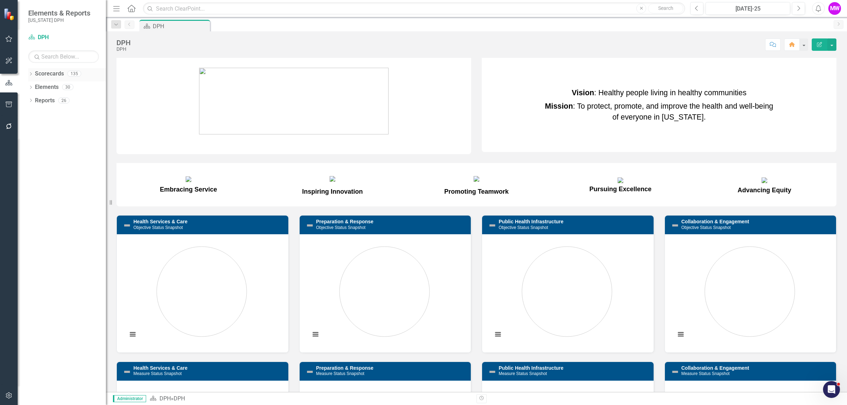
click at [48, 68] on div "Scorecards" at bounding box center [49, 74] width 29 height 12
click at [50, 73] on link "Scorecards" at bounding box center [49, 74] width 29 height 8
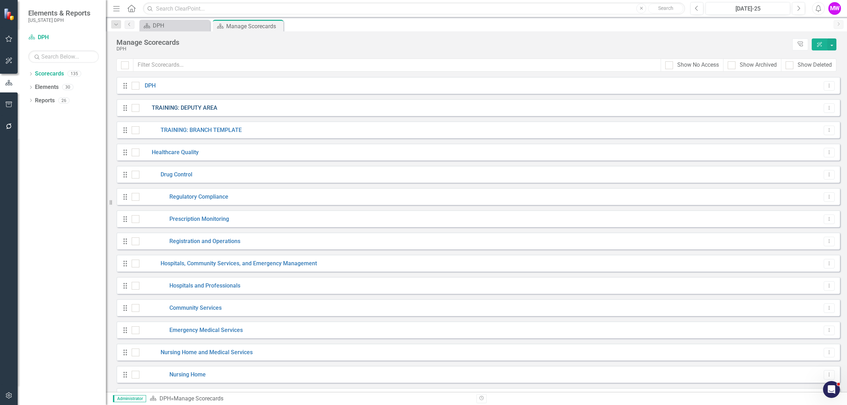
click at [161, 107] on link "TRAINING: DEPUTY AREA" at bounding box center [178, 108] width 78 height 8
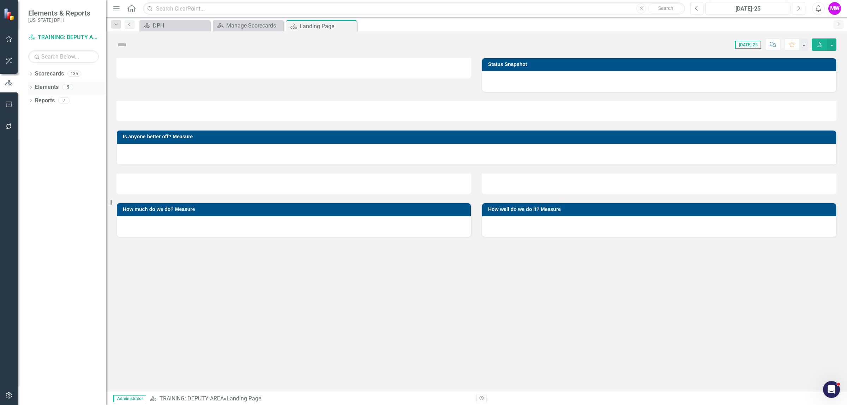
click at [43, 90] on link "Elements" at bounding box center [47, 87] width 24 height 8
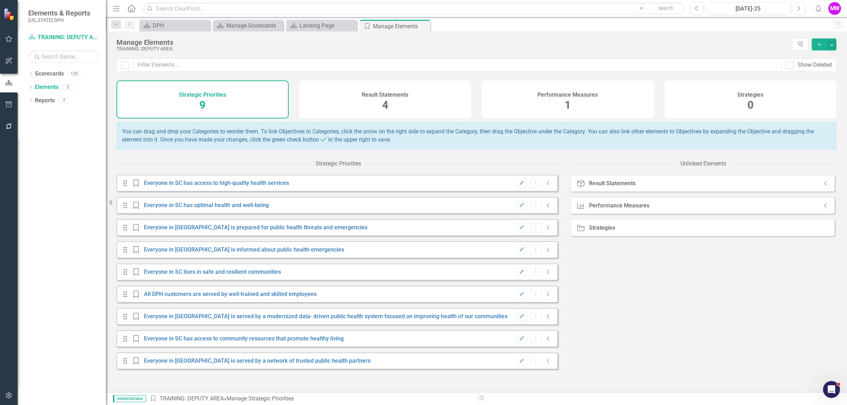
click at [625, 107] on div "Performance Measures 1" at bounding box center [568, 99] width 172 height 38
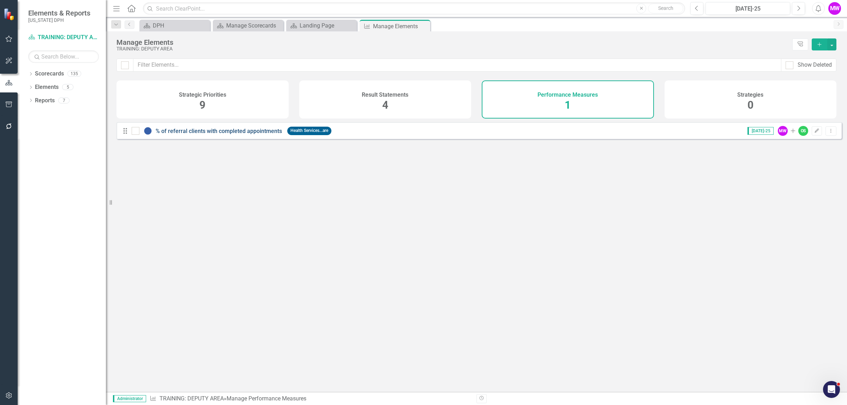
click at [251, 134] on link "% of referral clients with completed appointments" at bounding box center [219, 131] width 126 height 7
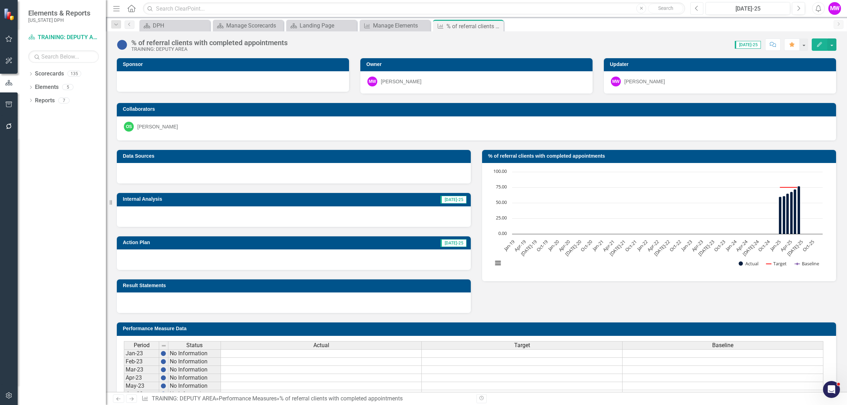
click at [695, 9] on icon "Previous" at bounding box center [697, 8] width 4 height 6
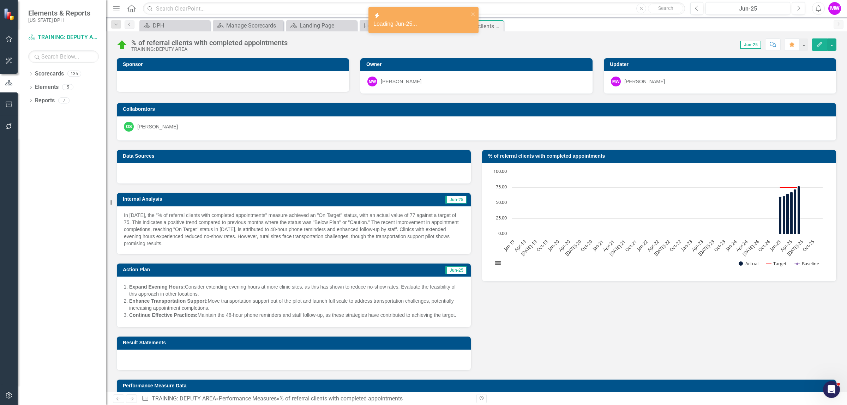
drag, startPoint x: 123, startPoint y: 215, endPoint x: 177, endPoint y: 243, distance: 60.0
click at [177, 243] on div "In [DATE], the "% of referral clients with completed appointments" measure achi…" at bounding box center [294, 230] width 354 height 48
drag, startPoint x: 179, startPoint y: 243, endPoint x: 119, endPoint y: 211, distance: 67.9
click at [119, 211] on div "In [DATE], the "% of referral clients with completed appointments" measure achi…" at bounding box center [294, 230] width 354 height 48
click at [151, 200] on h3 "Internal Analysis" at bounding box center [233, 199] width 221 height 5
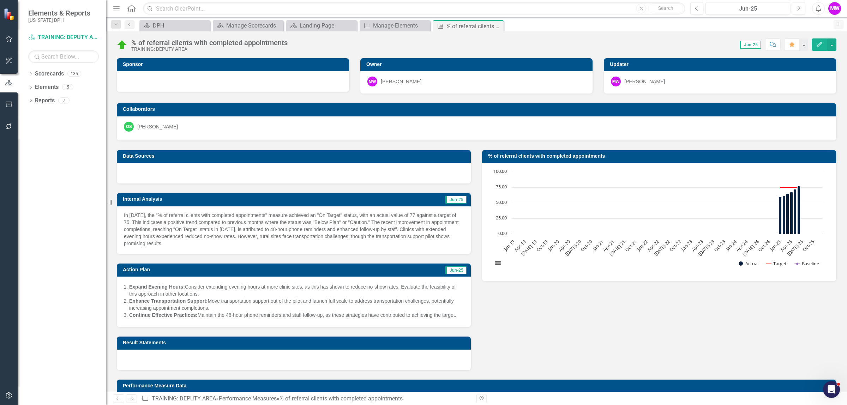
click at [151, 200] on h3 "Internal Analysis" at bounding box center [233, 199] width 221 height 5
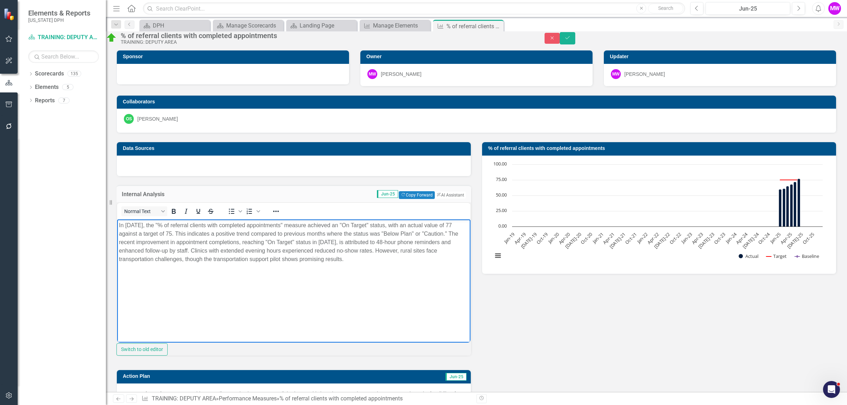
click at [145, 242] on p "In [DATE], the "% of referral clients with completed appointments" measure achi…" at bounding box center [294, 242] width 350 height 42
drag, startPoint x: 805, startPoint y: 43, endPoint x: 735, endPoint y: 71, distance: 75.7
click at [555, 41] on icon "Close" at bounding box center [552, 38] width 6 height 5
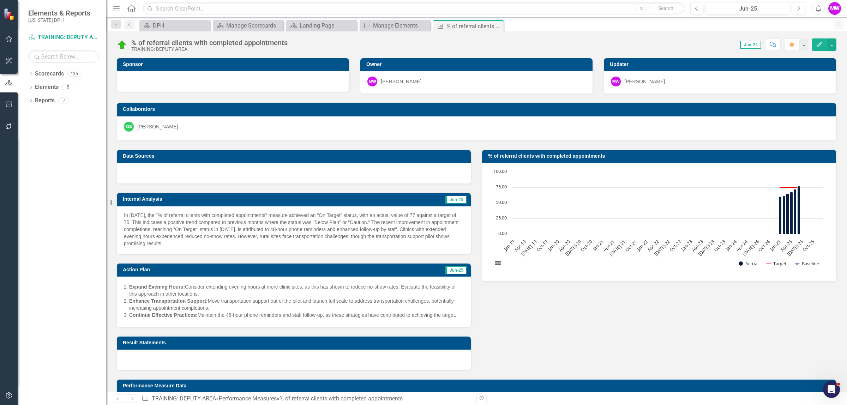
click at [177, 272] on h3 "Action Plan" at bounding box center [218, 269] width 191 height 5
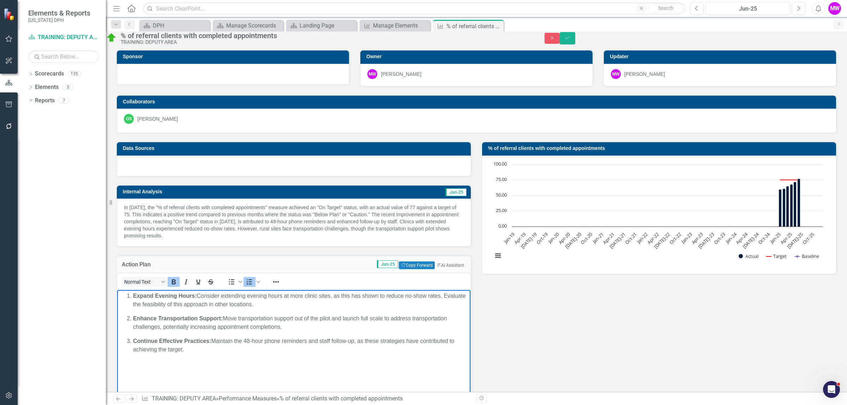
click at [199, 317] on strong "Enhance Transportation Support:" at bounding box center [178, 318] width 90 height 6
click at [555, 39] on icon "Close" at bounding box center [552, 38] width 6 height 5
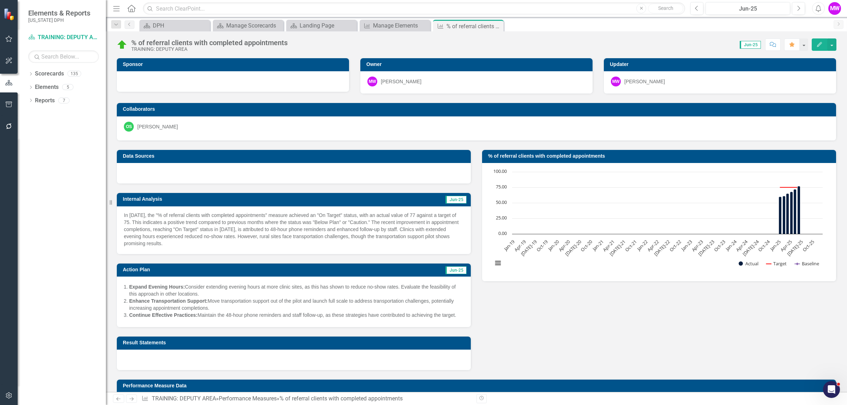
click at [335, 203] on td "Internal Analysis" at bounding box center [233, 200] width 221 height 11
